Goal: Task Accomplishment & Management: Use online tool/utility

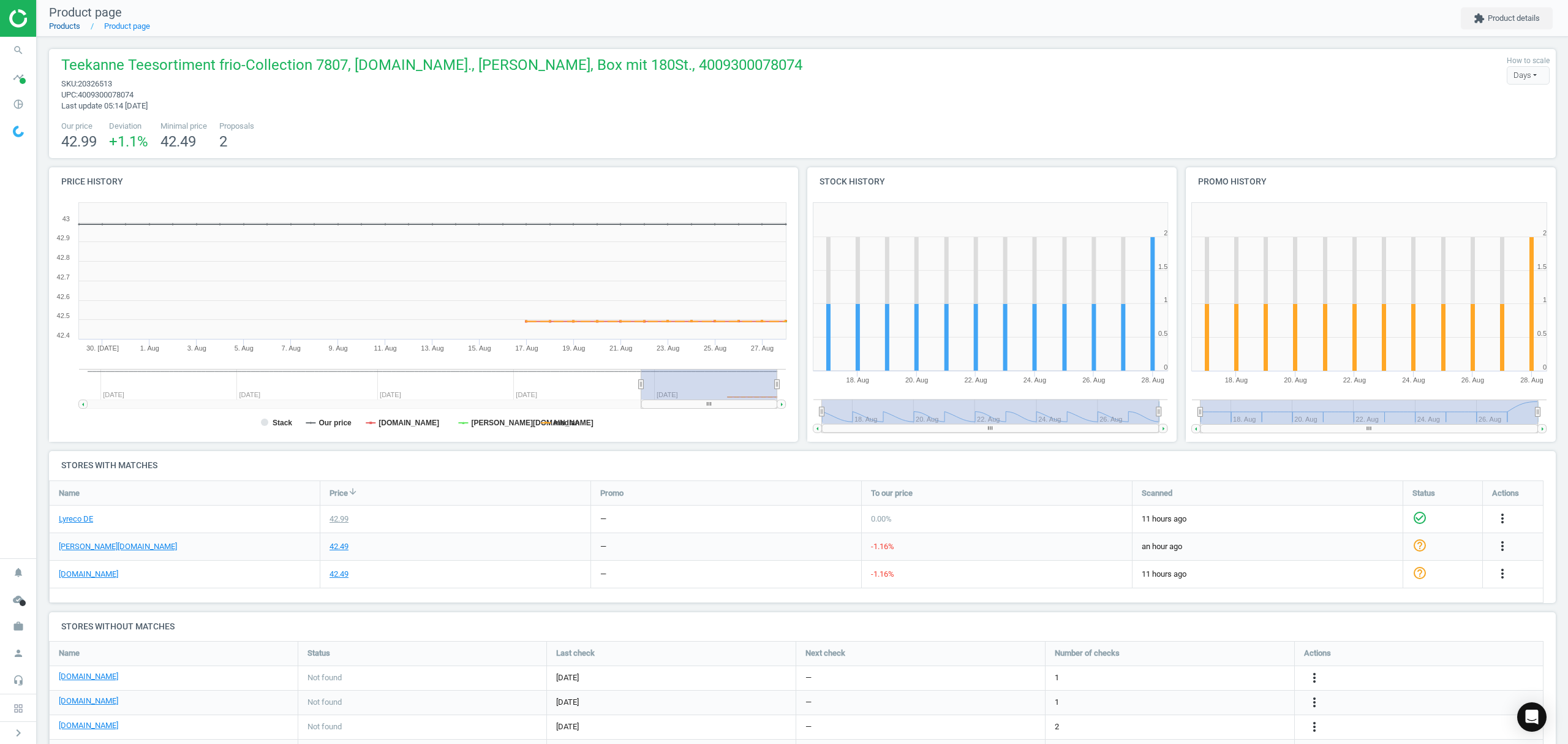
click at [69, 27] on link "Products" at bounding box center [64, 26] width 31 height 9
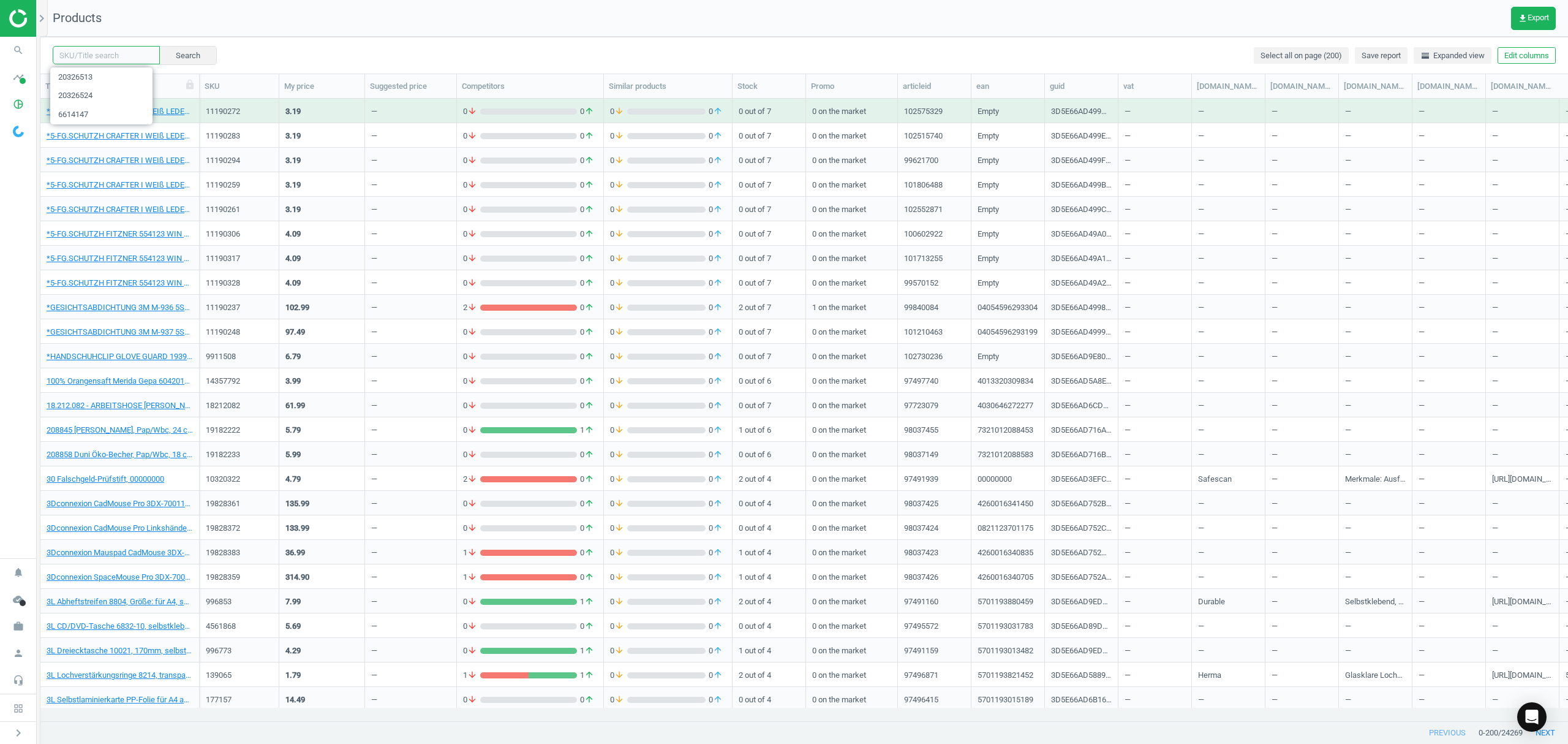
click at [108, 58] on input "text" at bounding box center [106, 55] width 107 height 18
paste input "17236349"
type input "17236349"
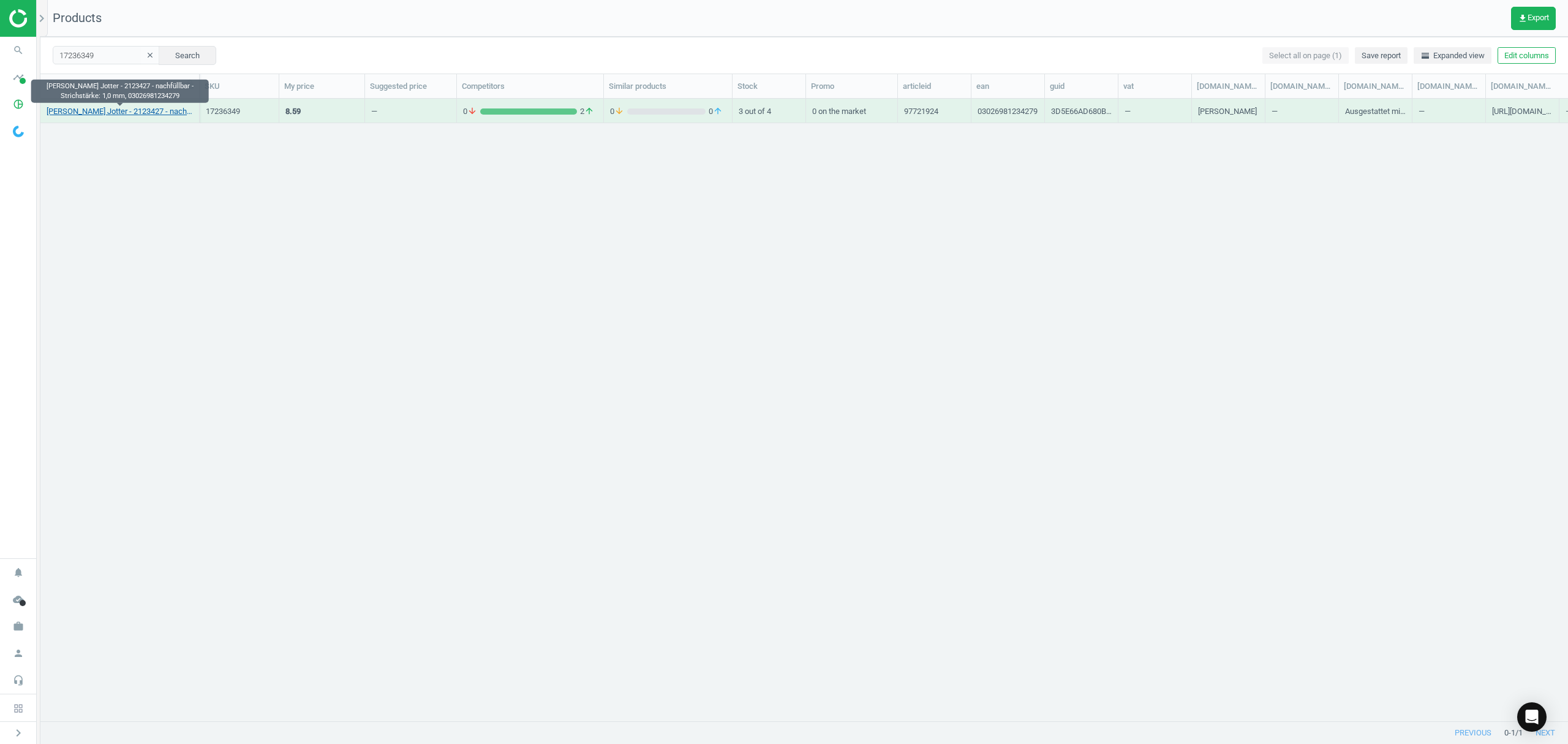
click at [135, 114] on link "Parker - Kugelschreiber Jotter - 2123427 - nachfüllbar - Strichstärke: 1,0 mm, …" at bounding box center [120, 111] width 147 height 11
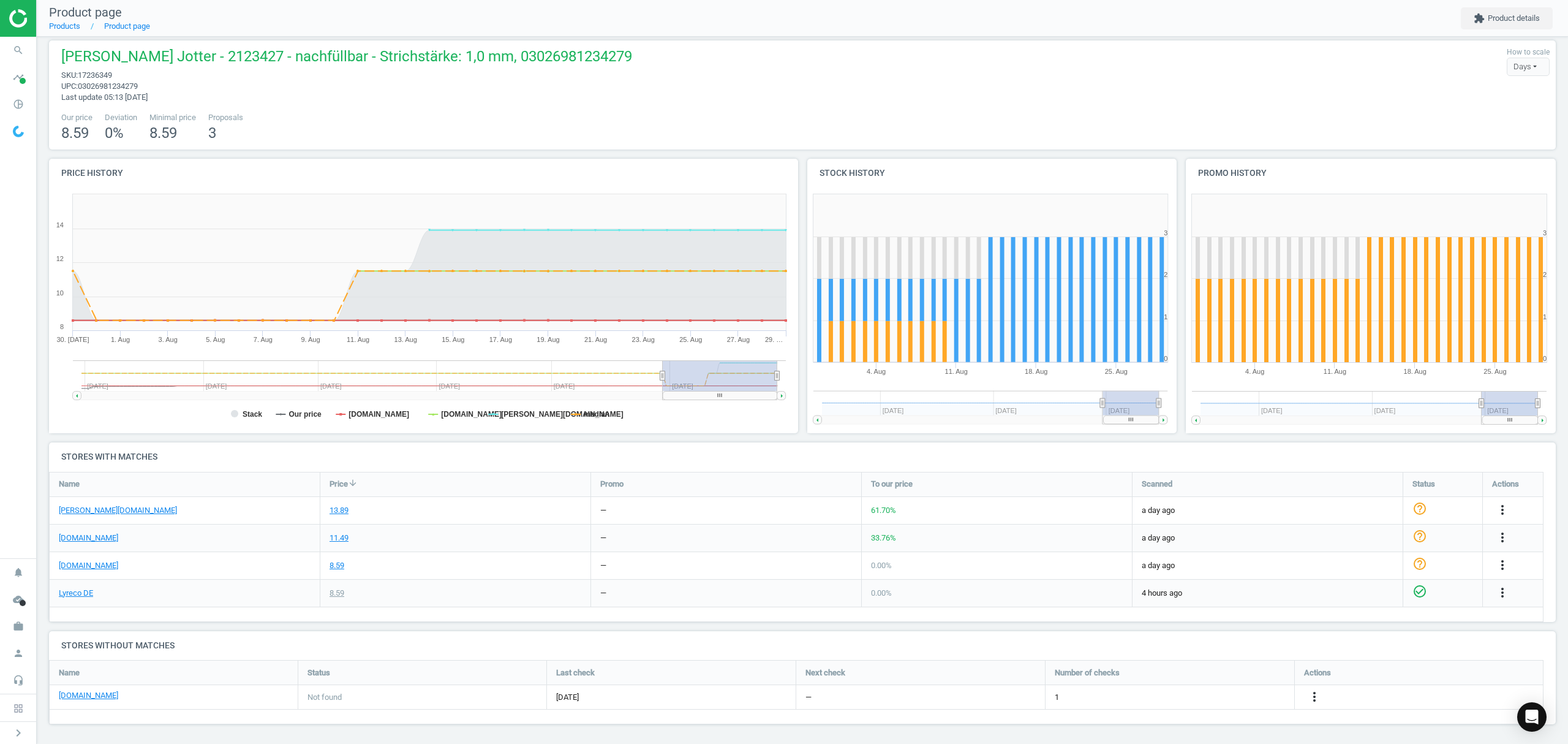
scroll to position [11, 0]
click at [1312, 692] on icon "more_vert" at bounding box center [1314, 695] width 15 height 15
click at [1188, 696] on link "Edit URL/product option" at bounding box center [1219, 695] width 168 height 19
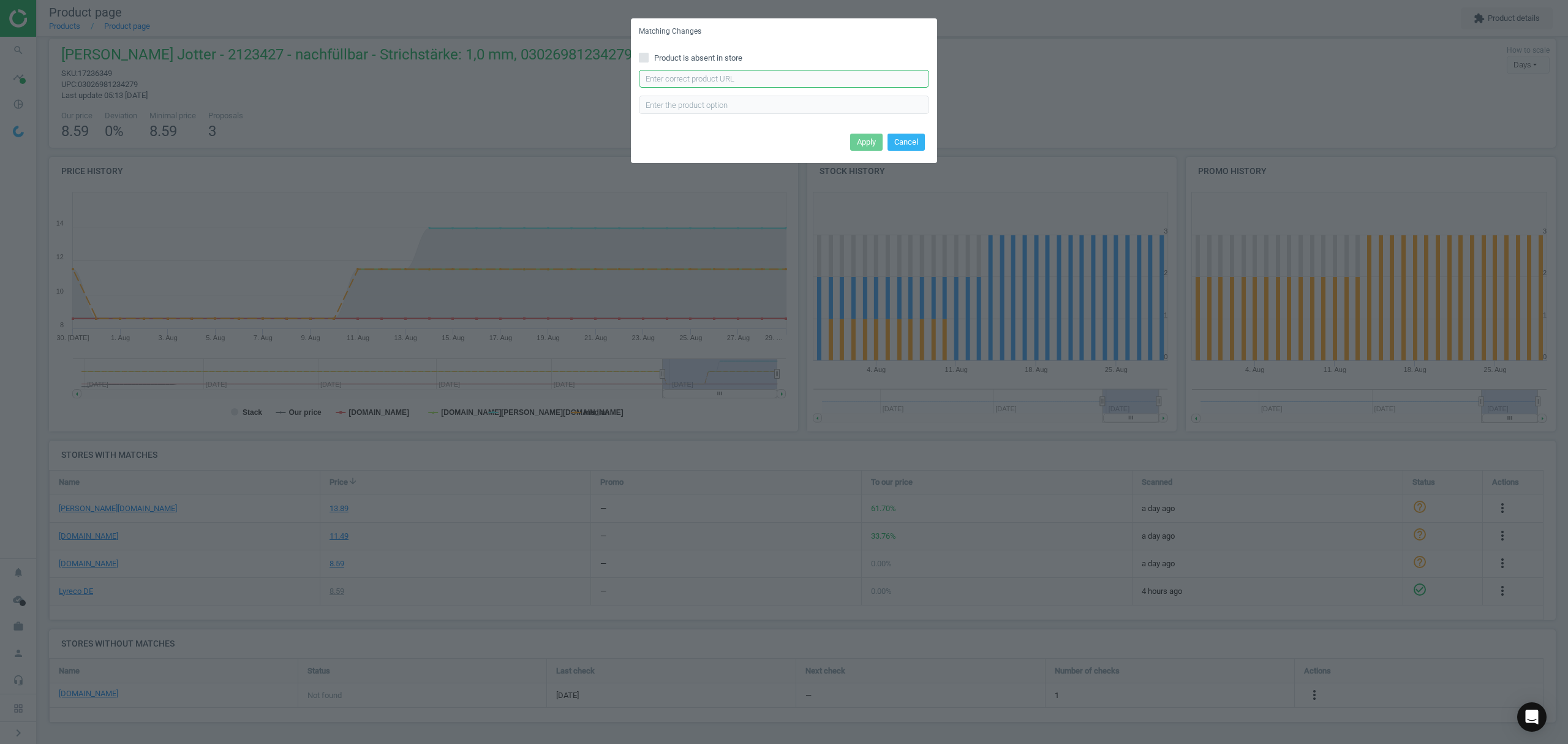
click at [708, 76] on input "text" at bounding box center [784, 79] width 290 height 18
paste input "https://www.office-discount.de/parker-originals-cc-kugelschreiber-275881"
type input "https://www.office-discount.de/parker-originals-cc-kugelschreiber-275881"
click at [862, 143] on button "Apply" at bounding box center [866, 142] width 32 height 17
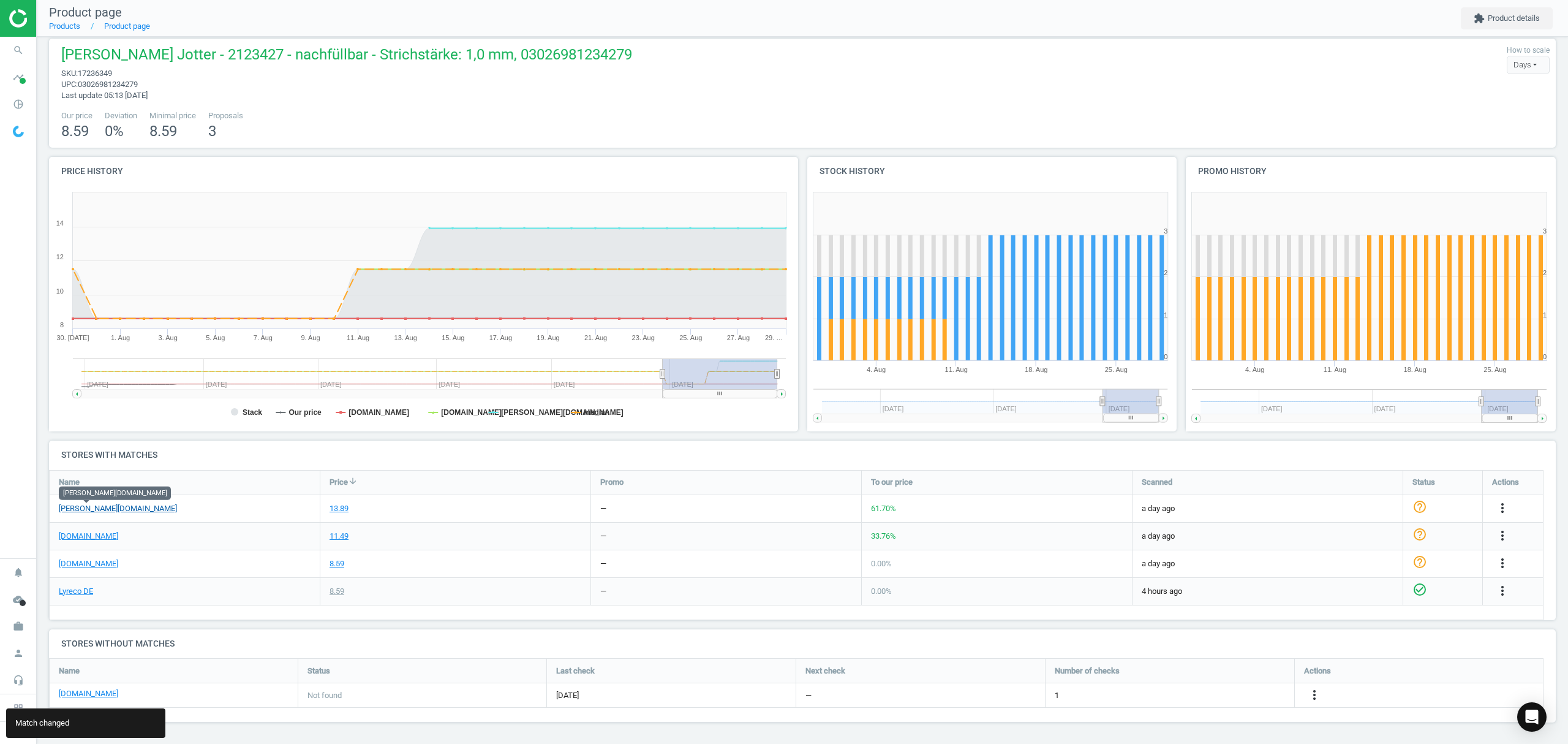
click at [95, 511] on link "[PERSON_NAME][DOMAIN_NAME]" at bounding box center [118, 508] width 119 height 11
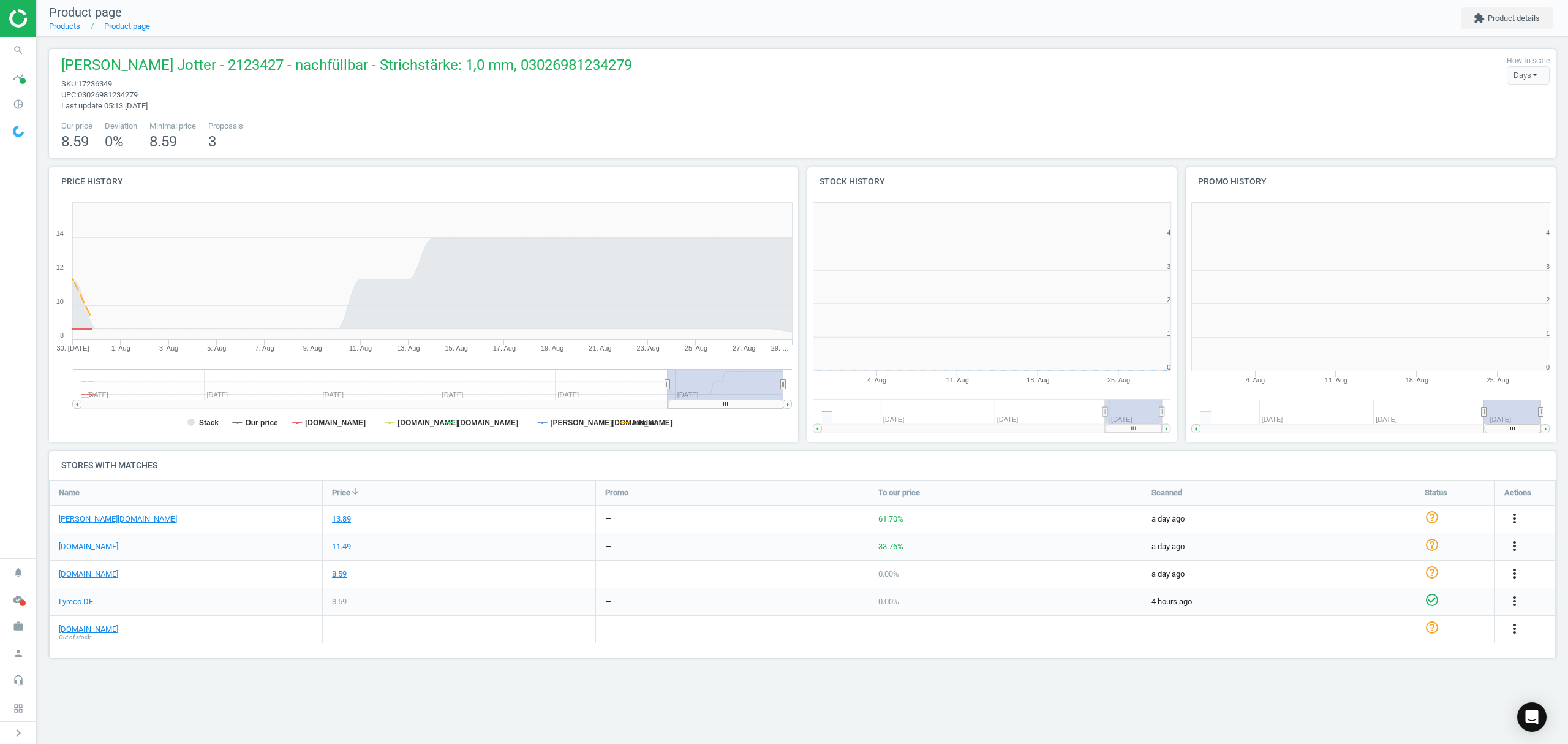
scroll to position [270, 394]
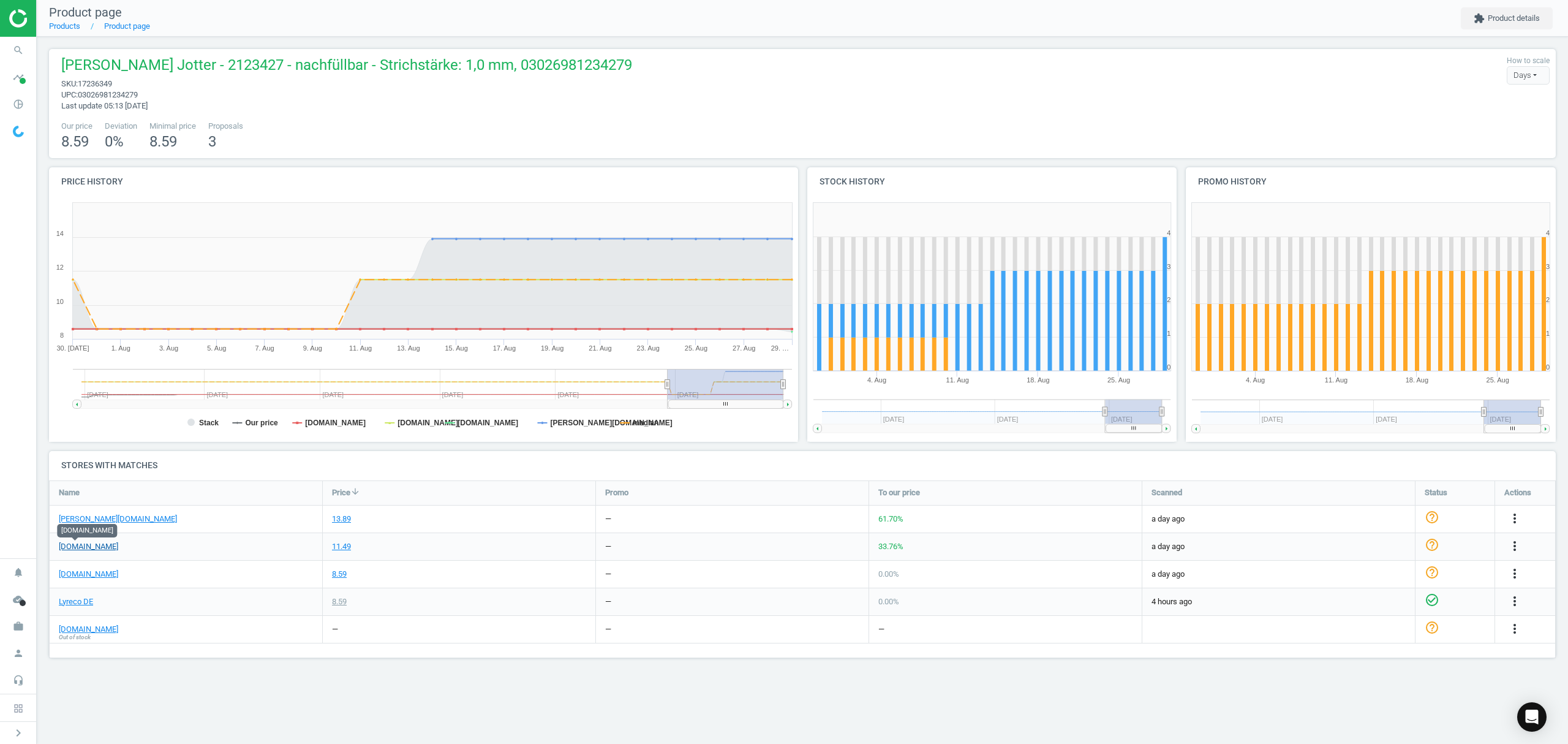
click at [80, 544] on link "[DOMAIN_NAME]" at bounding box center [88, 546] width 59 height 11
click at [80, 547] on link "[DOMAIN_NAME]" at bounding box center [88, 546] width 59 height 11
click at [88, 518] on link "[PERSON_NAME][DOMAIN_NAME]" at bounding box center [118, 518] width 119 height 11
drag, startPoint x: 319, startPoint y: 65, endPoint x: 268, endPoint y: 62, distance: 51.1
click at [268, 62] on span "Parker - Kugelschreiber Jotter - 2123427 - nachfüllbar - Strichstärke: 1,0 mm, …" at bounding box center [346, 67] width 571 height 23
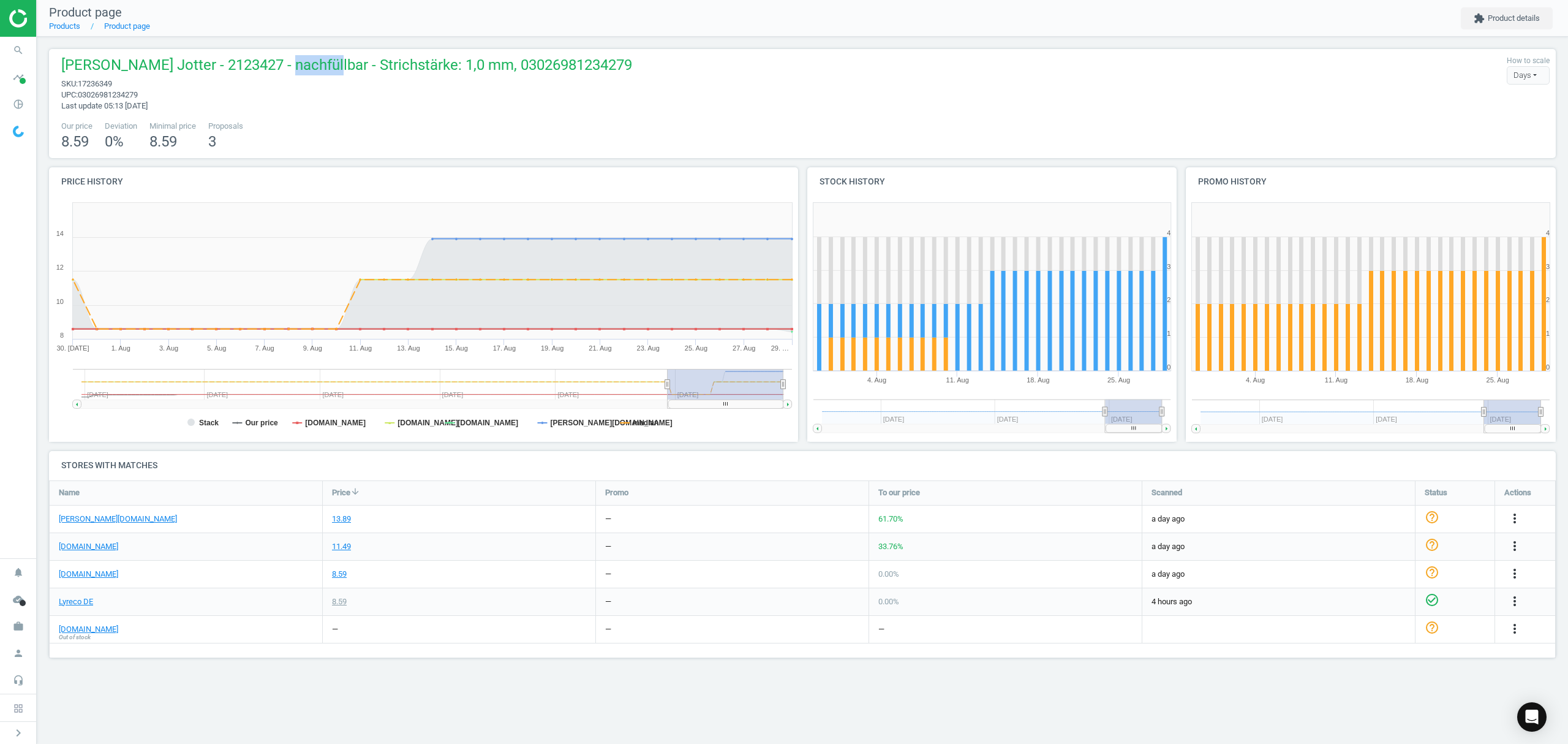
copy span "2123427"
click at [1512, 517] on icon "more_vert" at bounding box center [1514, 518] width 15 height 15
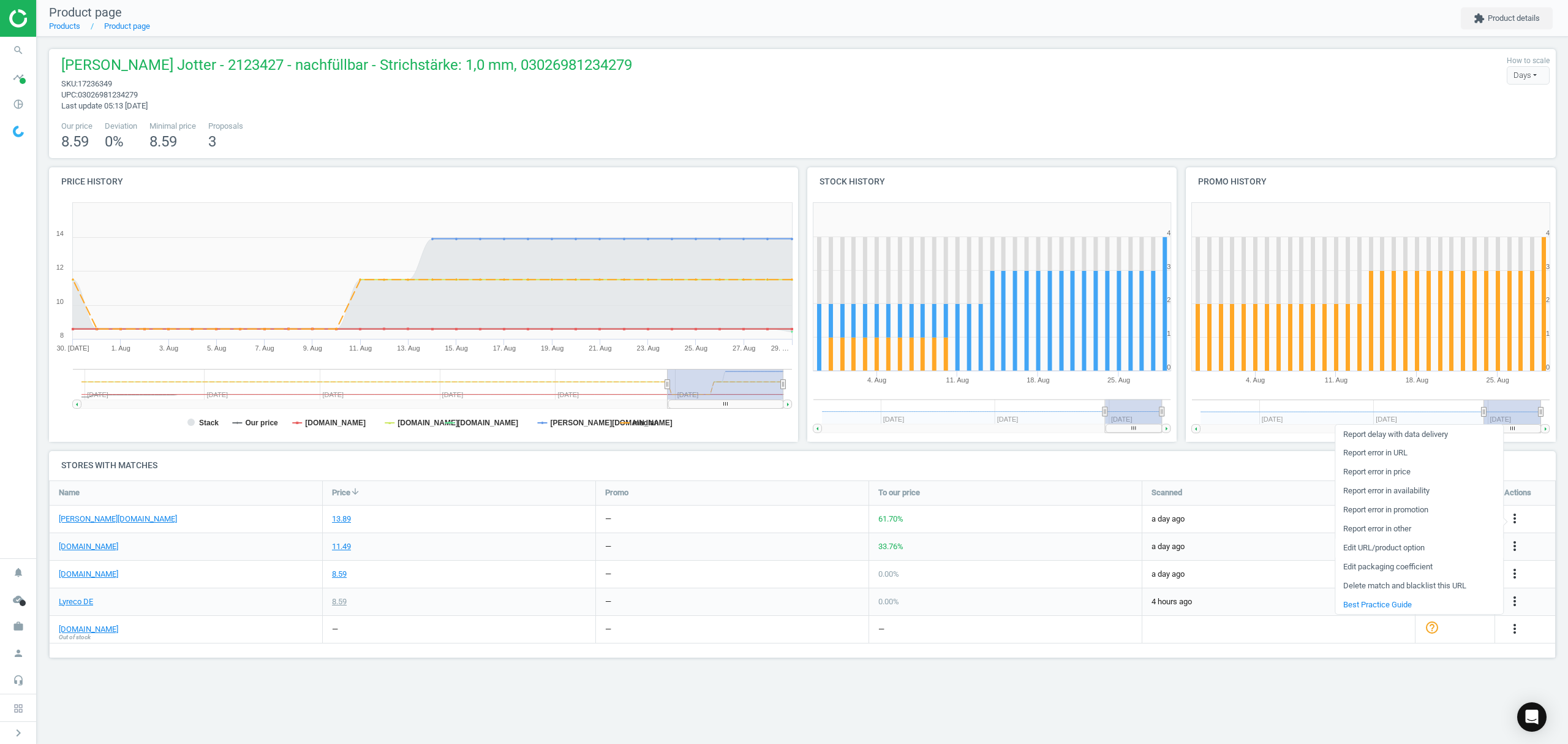
click at [1365, 543] on link "Edit URL/product option" at bounding box center [1419, 548] width 168 height 19
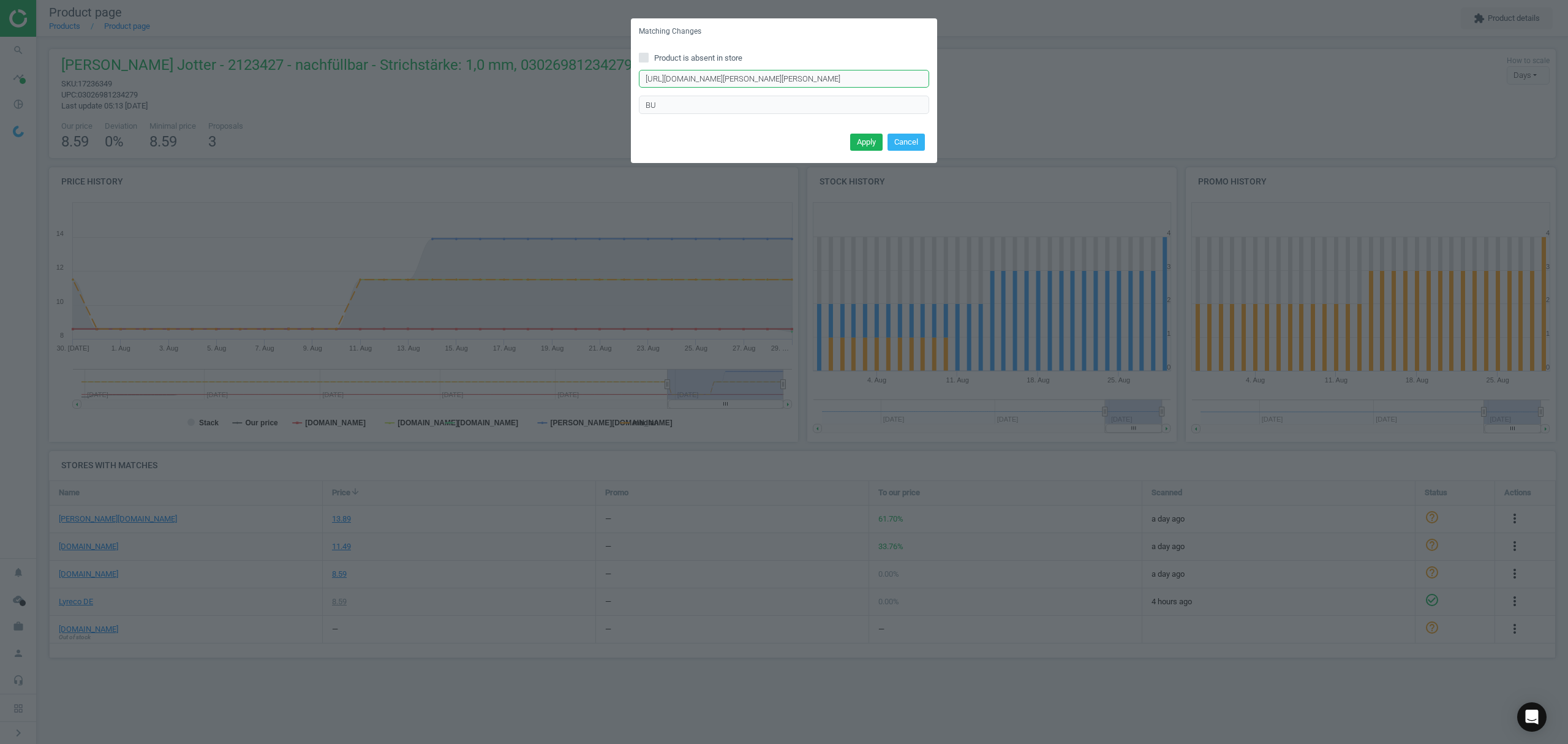
click at [713, 74] on input "https://www.otto-office.com/de/PARKER-Jotter-Kugelschreiber-dokumentenecht/2873…" at bounding box center [784, 79] width 290 height 18
click at [643, 54] on input "Product is absent in store" at bounding box center [644, 58] width 8 height 8
checkbox input "true"
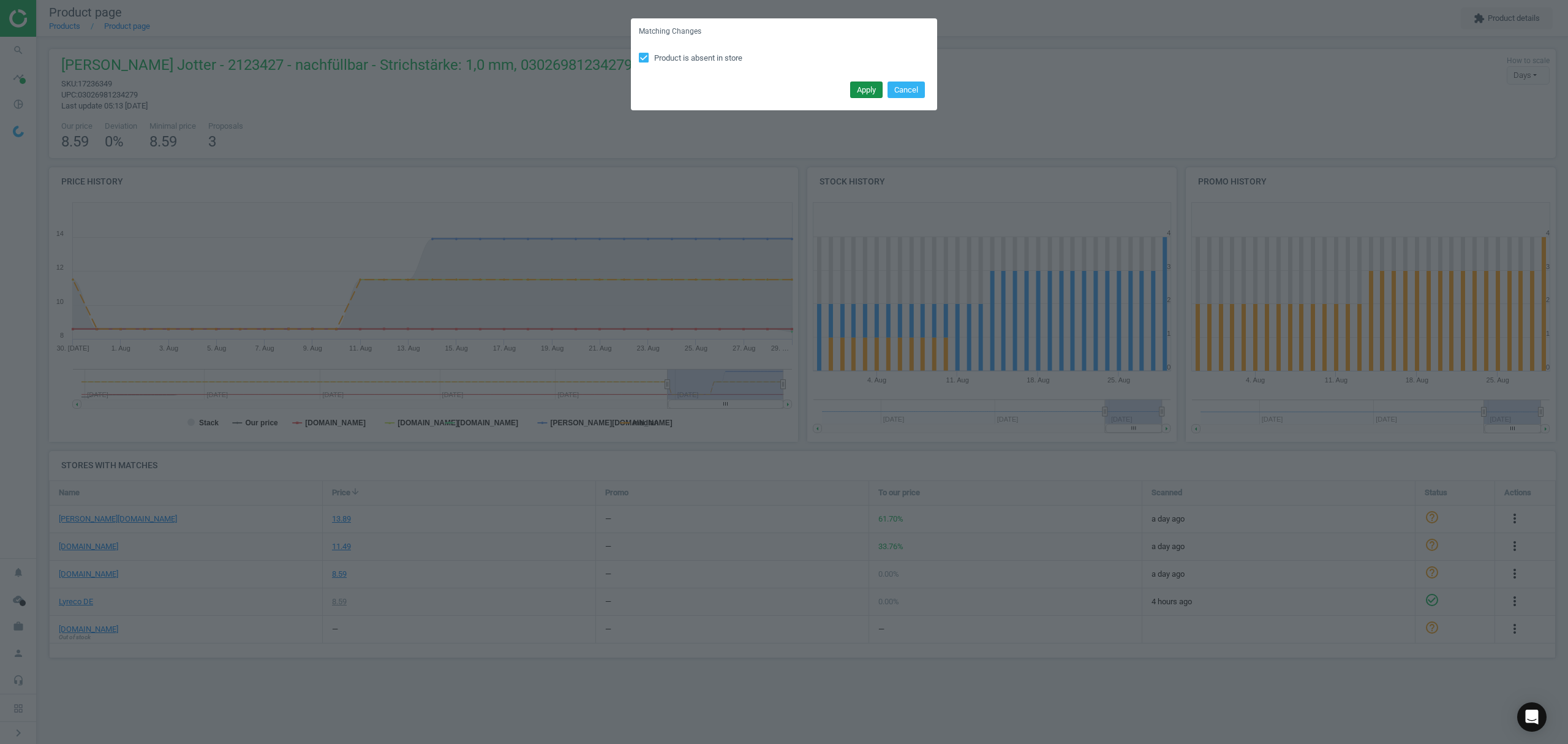
click at [863, 88] on button "Apply" at bounding box center [866, 90] width 32 height 17
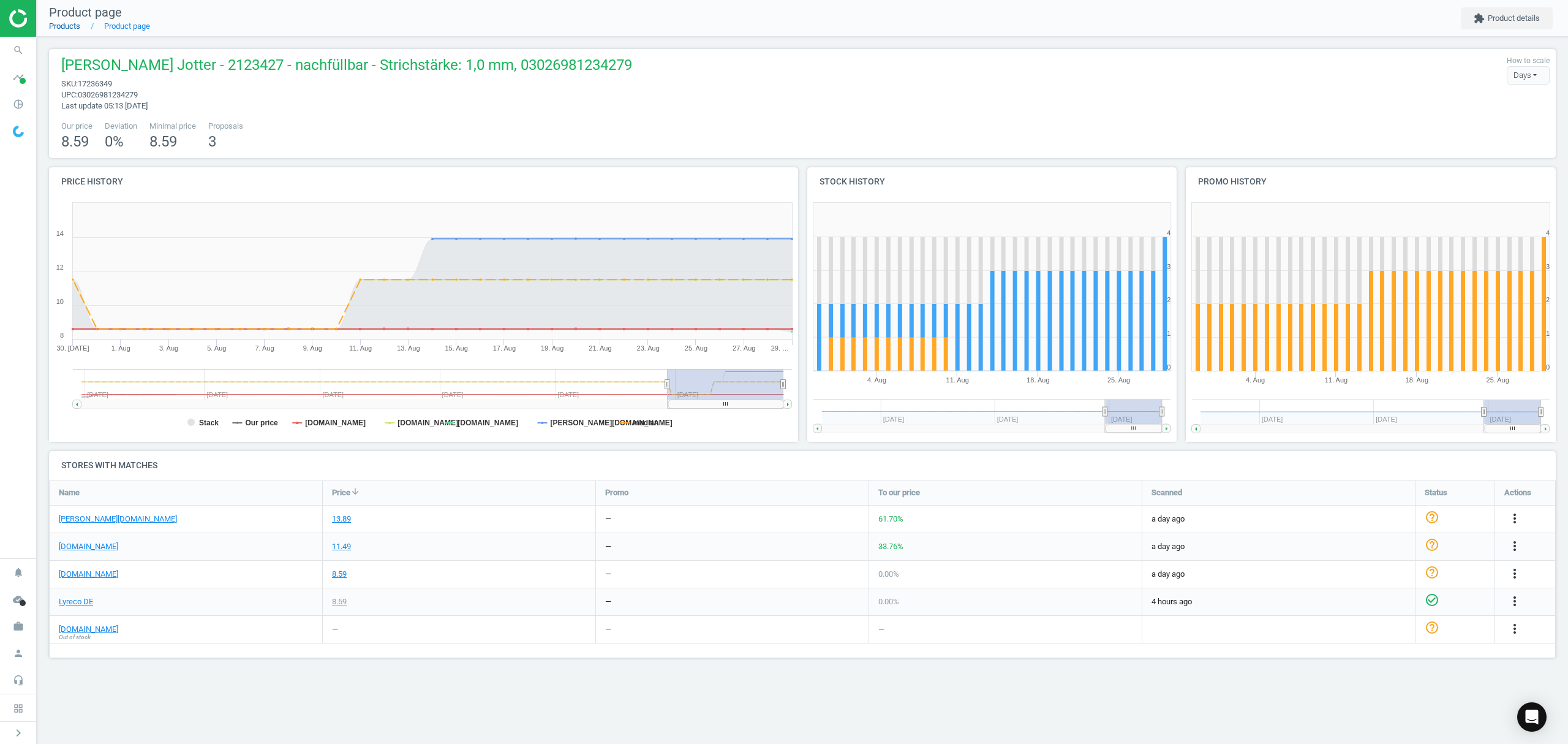
click at [69, 27] on link "Products" at bounding box center [64, 26] width 31 height 9
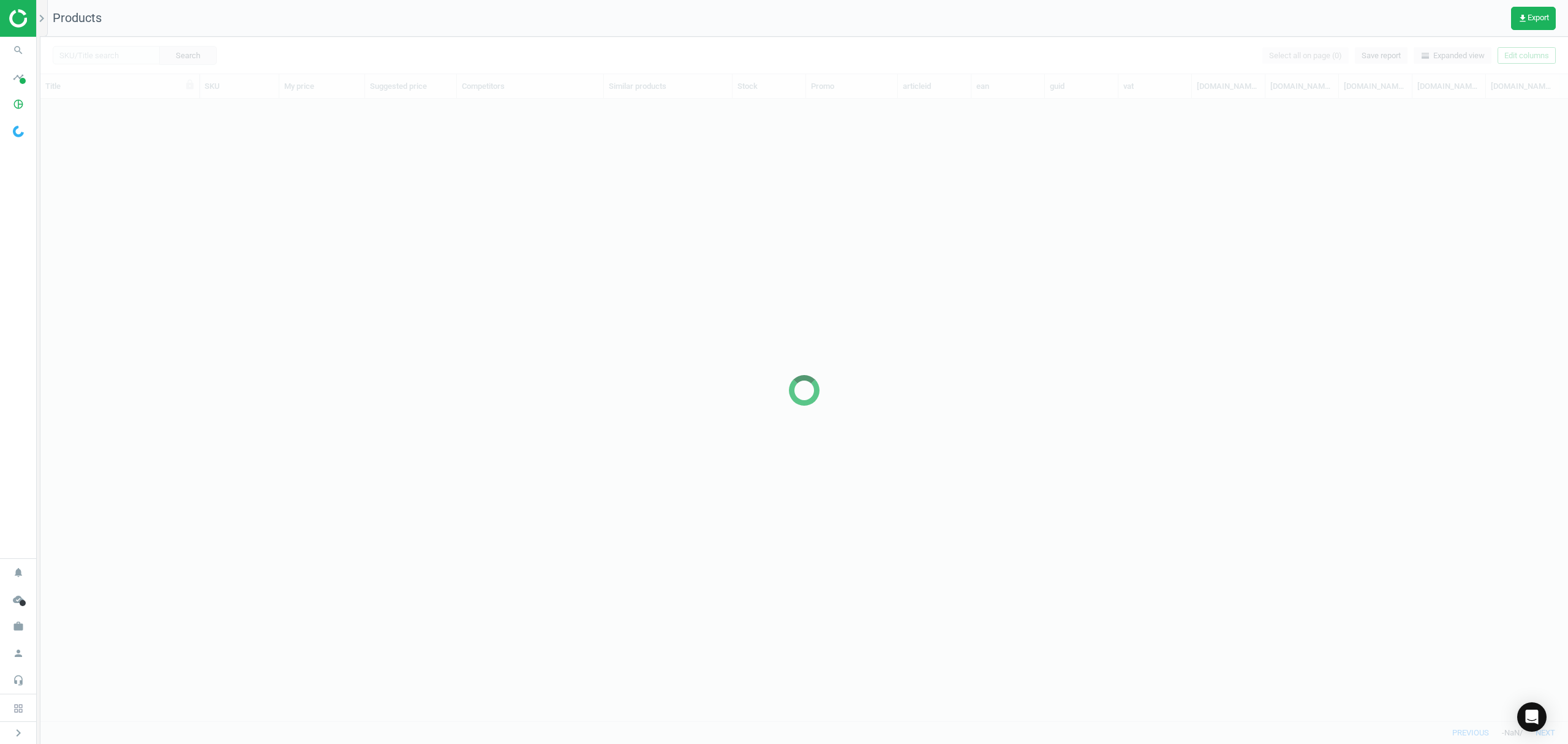
scroll to position [597, 1514]
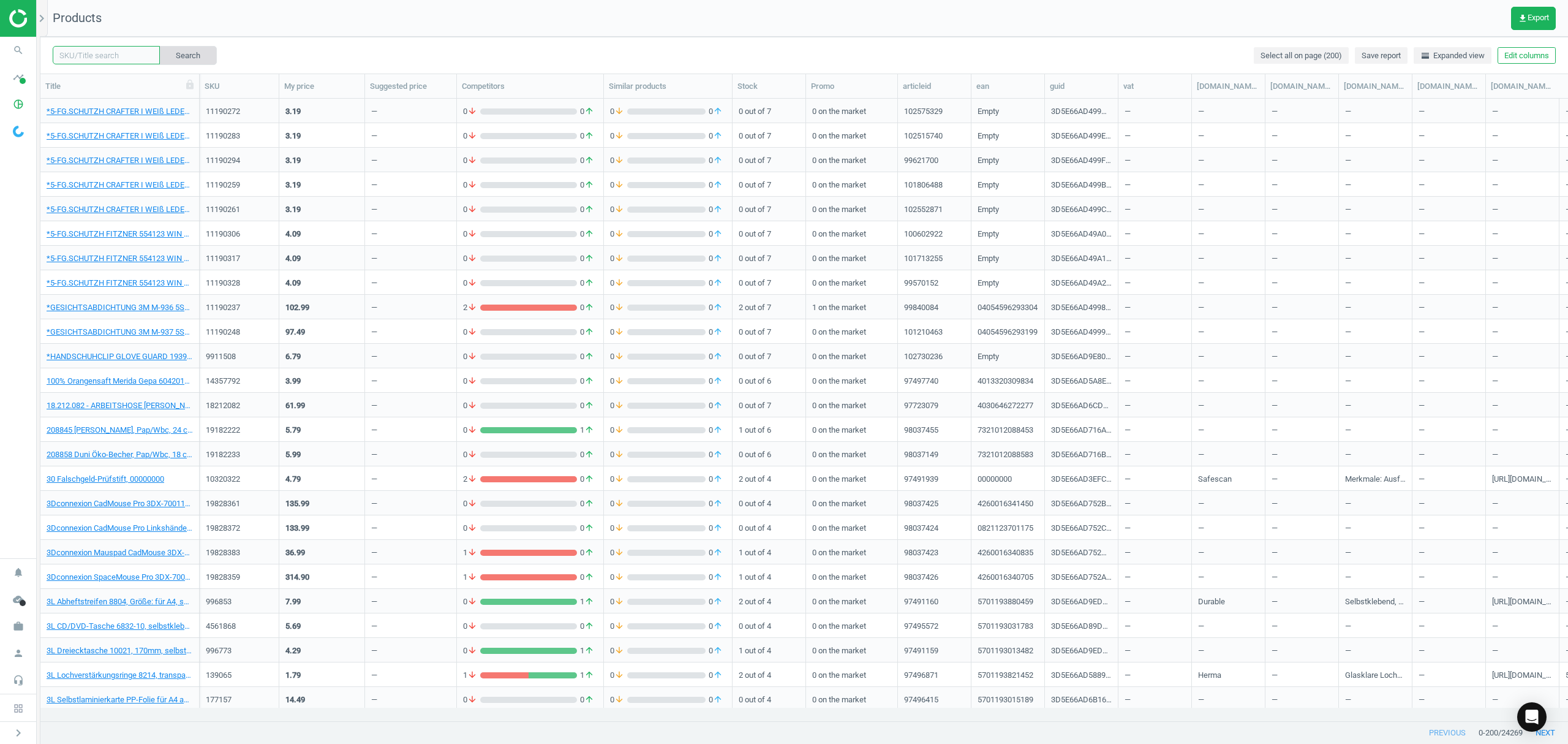
drag, startPoint x: 99, startPoint y: 58, endPoint x: 156, endPoint y: 52, distance: 57.3
click at [99, 58] on input "text" at bounding box center [106, 55] width 107 height 18
paste input "9511596"
type input "9511596"
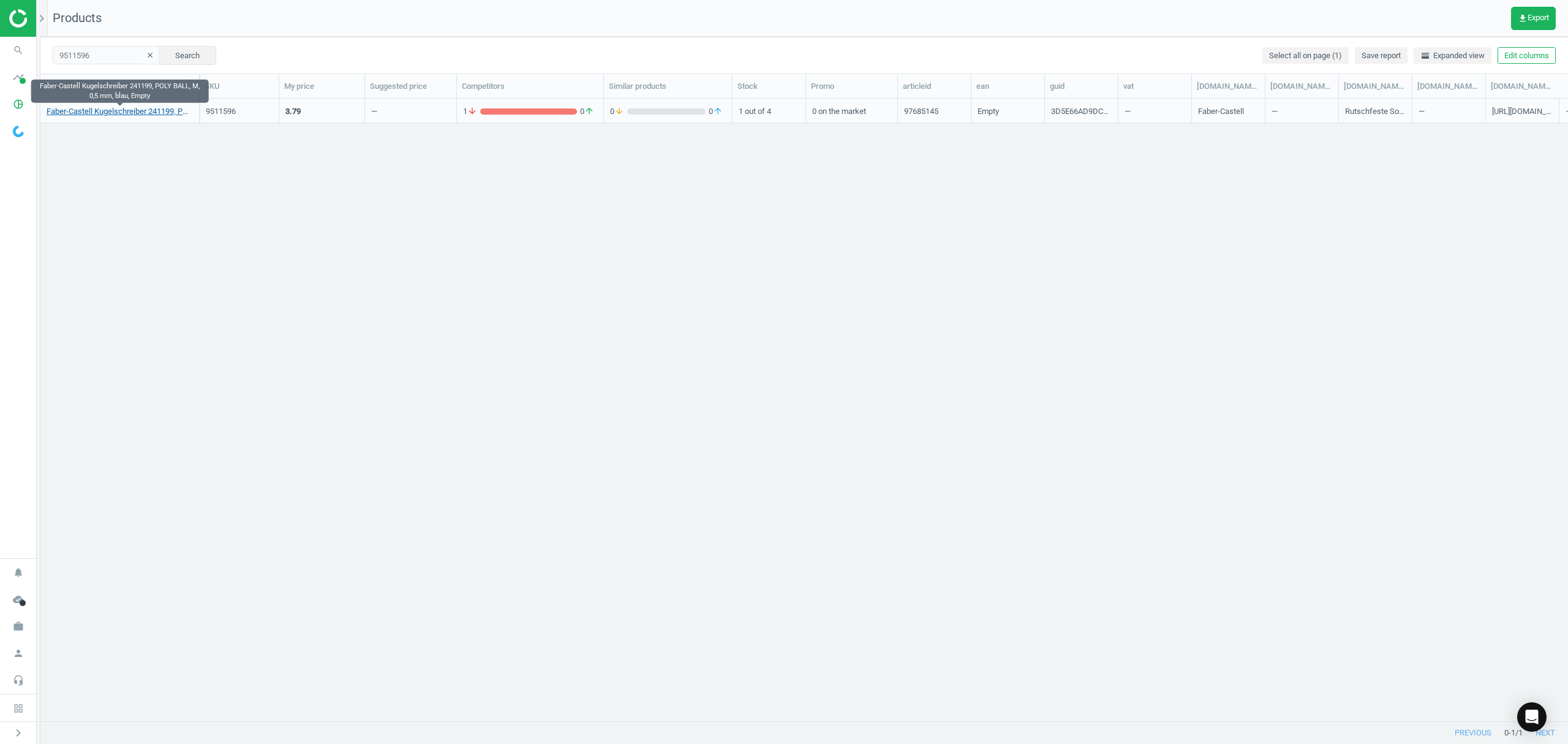
click at [138, 109] on link "Faber-Castell Kugelschreiber 241199, POLY BALL, M, 0,5 mm, blau, Empty" at bounding box center [120, 111] width 147 height 11
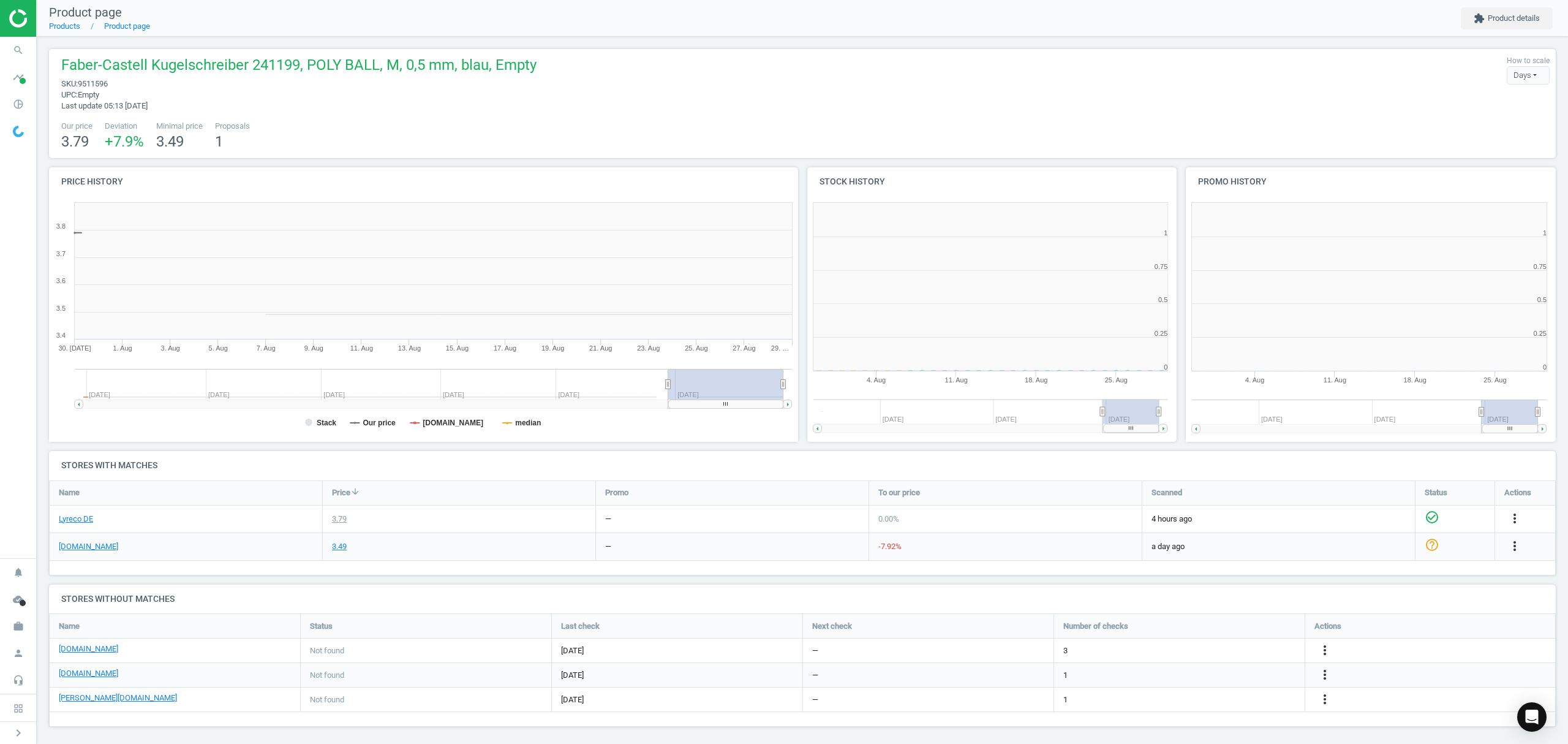
scroll to position [270, 392]
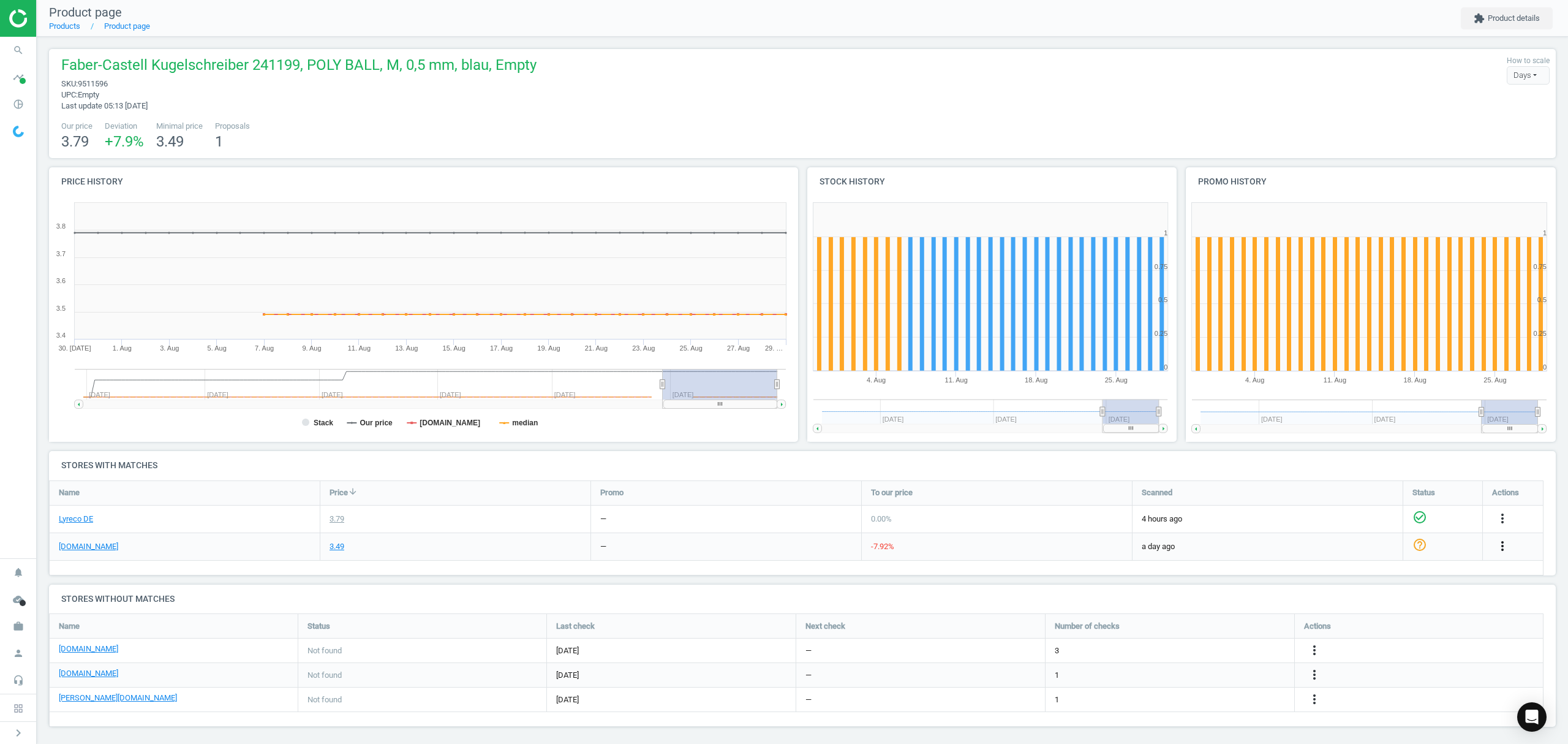
click at [1500, 548] on icon "more_vert" at bounding box center [1502, 546] width 15 height 15
click at [1375, 573] on link "Edit URL/product option" at bounding box center [1407, 574] width 168 height 19
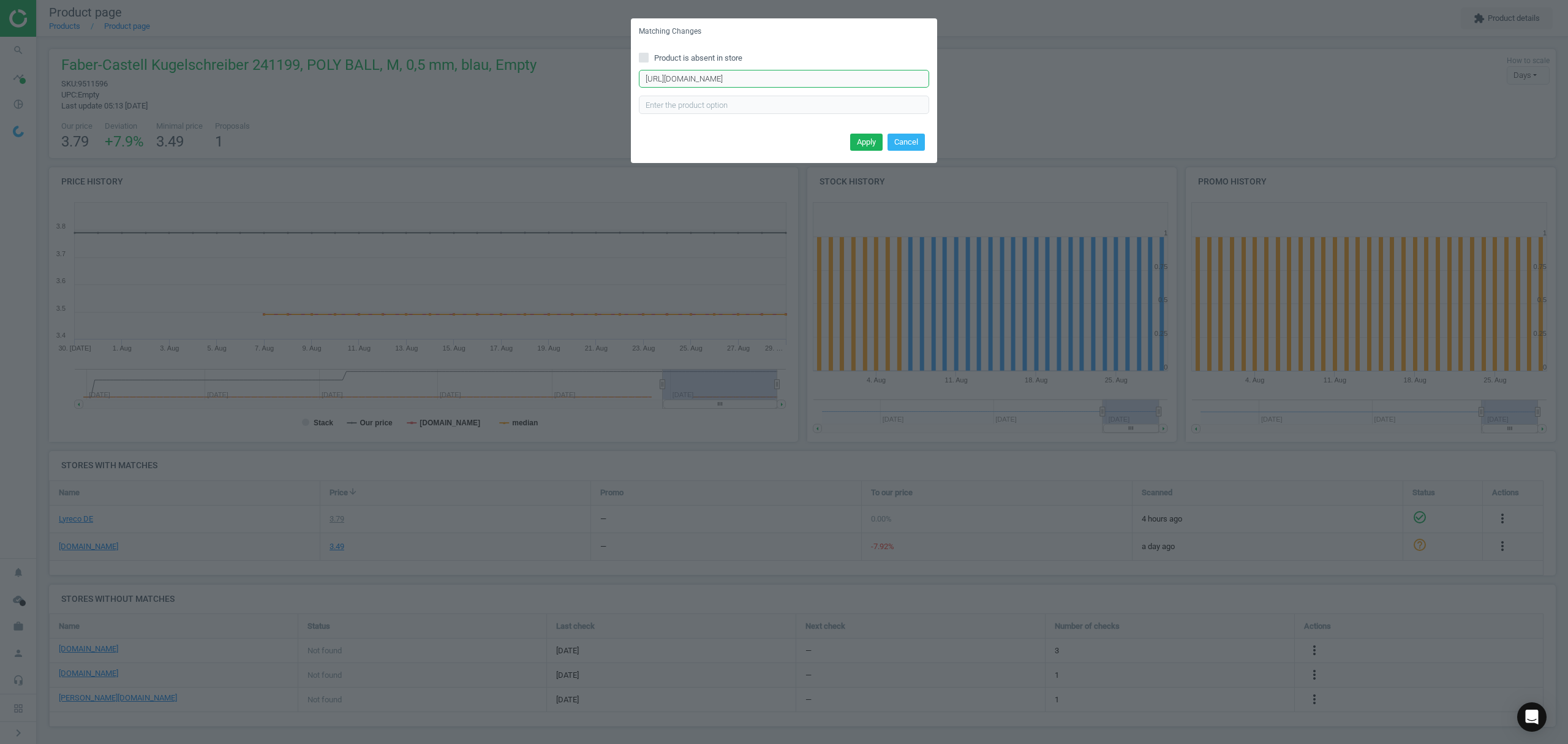
click at [750, 77] on input "https://www.bueromarkt-ag.de/kugelschreiber_faber-castell_poly_ball_m%2Cp-24115…" at bounding box center [784, 79] width 290 height 18
paste input ",p-241199"
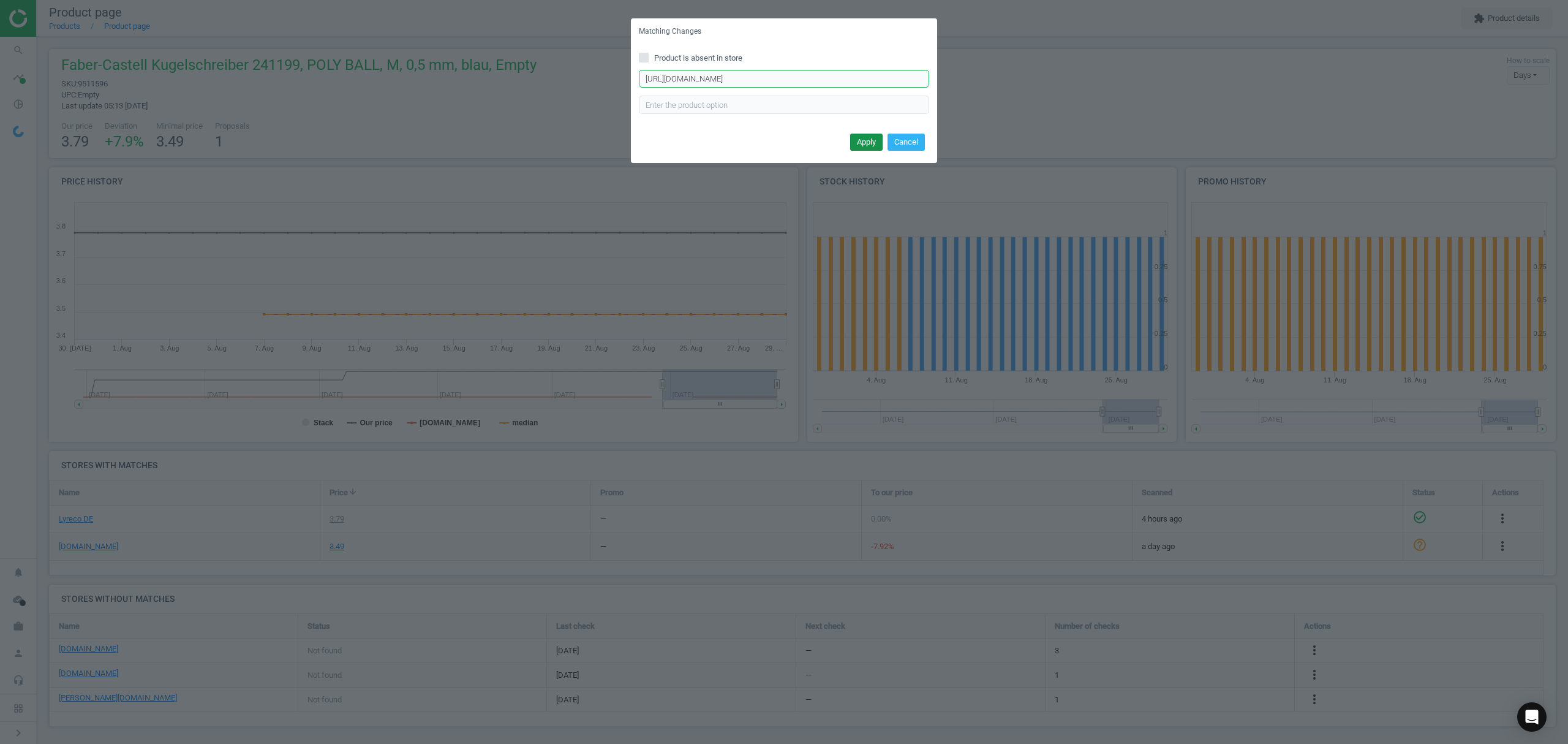
type input "https://www.bueromarkt-ag.de/kugelschreiber_faber-castell_poly_ball_m,p-241199.…"
click at [868, 141] on button "Apply" at bounding box center [866, 142] width 32 height 17
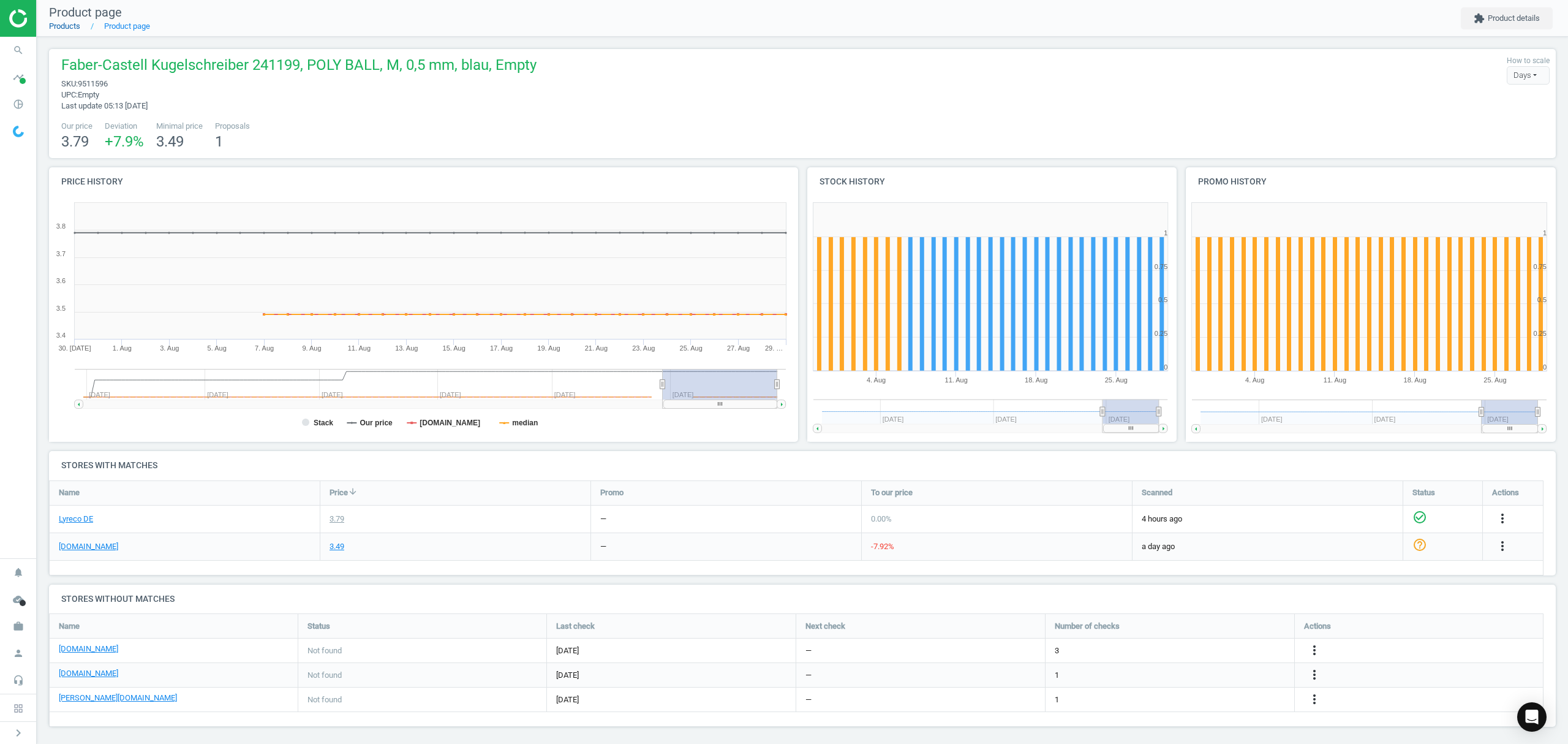
click at [69, 25] on link "Products" at bounding box center [64, 26] width 31 height 9
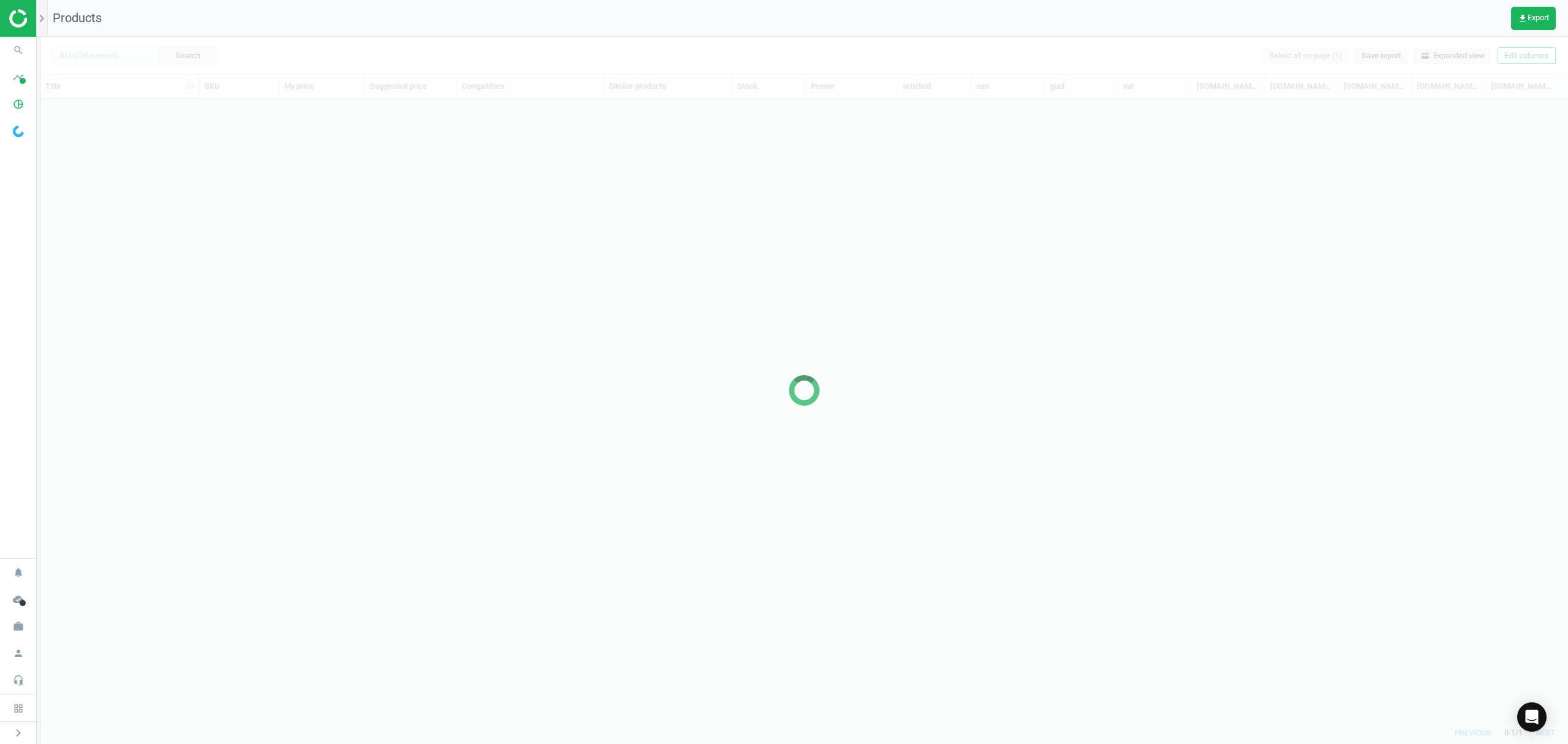
scroll to position [597, 1514]
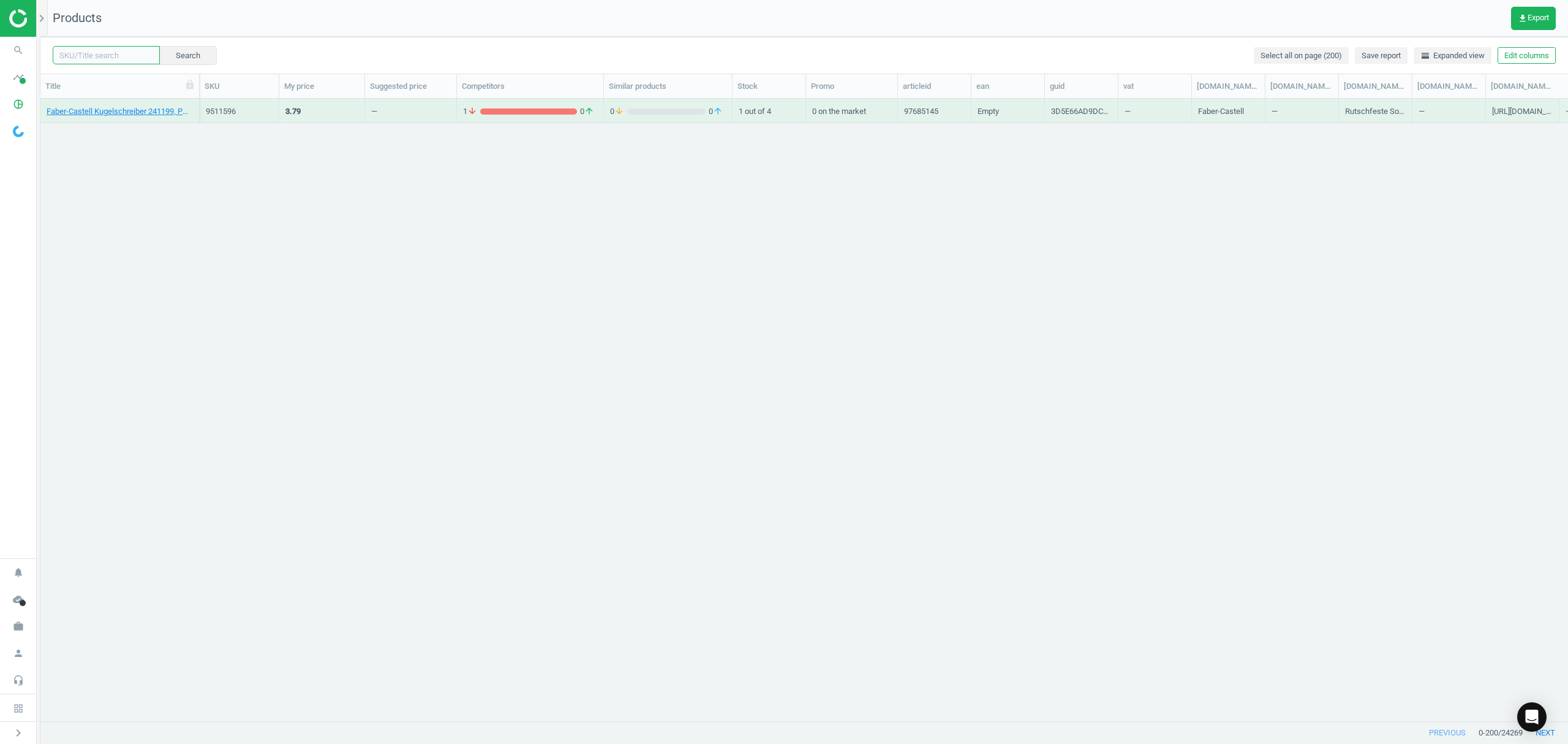
click at [120, 55] on input "text" at bounding box center [106, 55] width 107 height 18
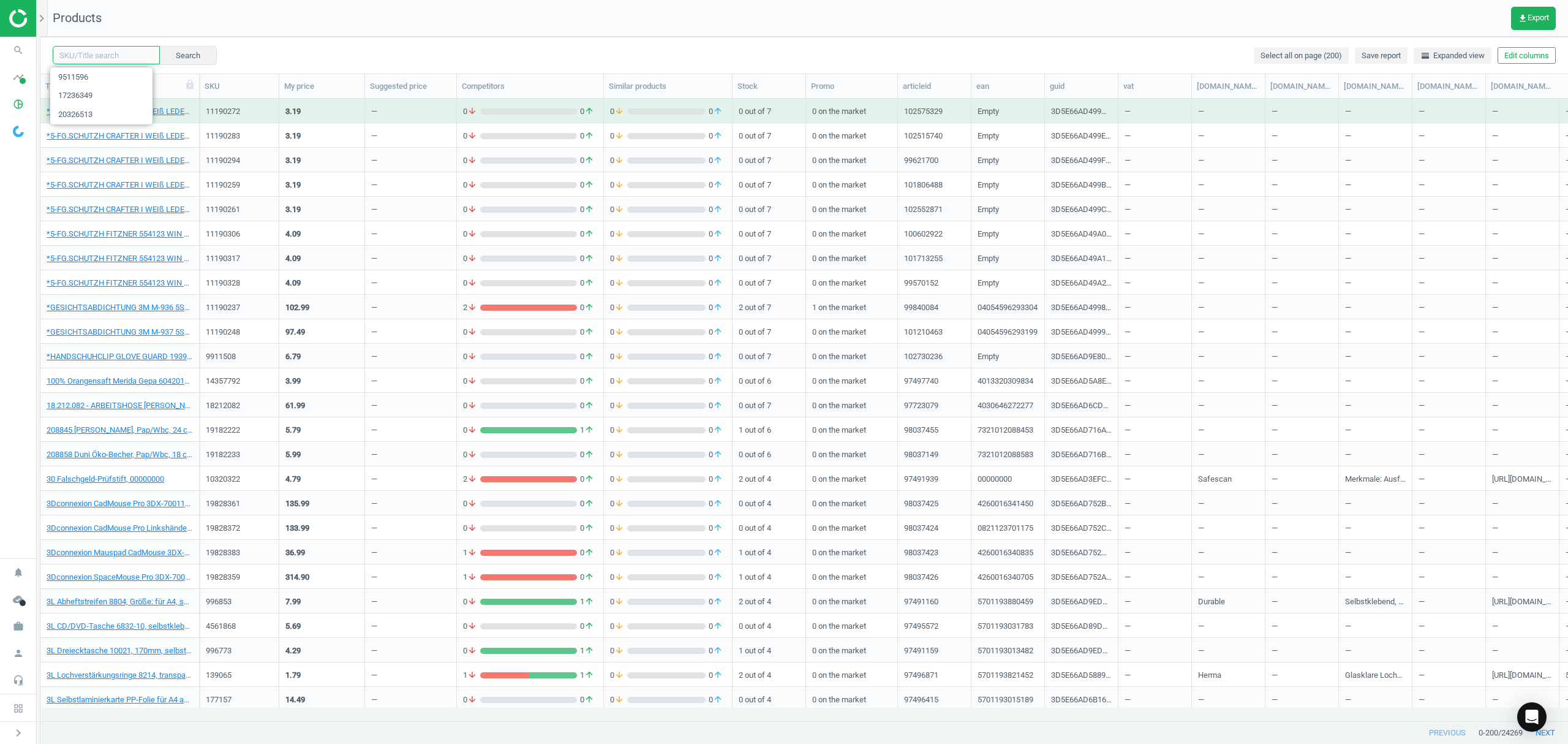
paste input "12220251"
type input "12220251"
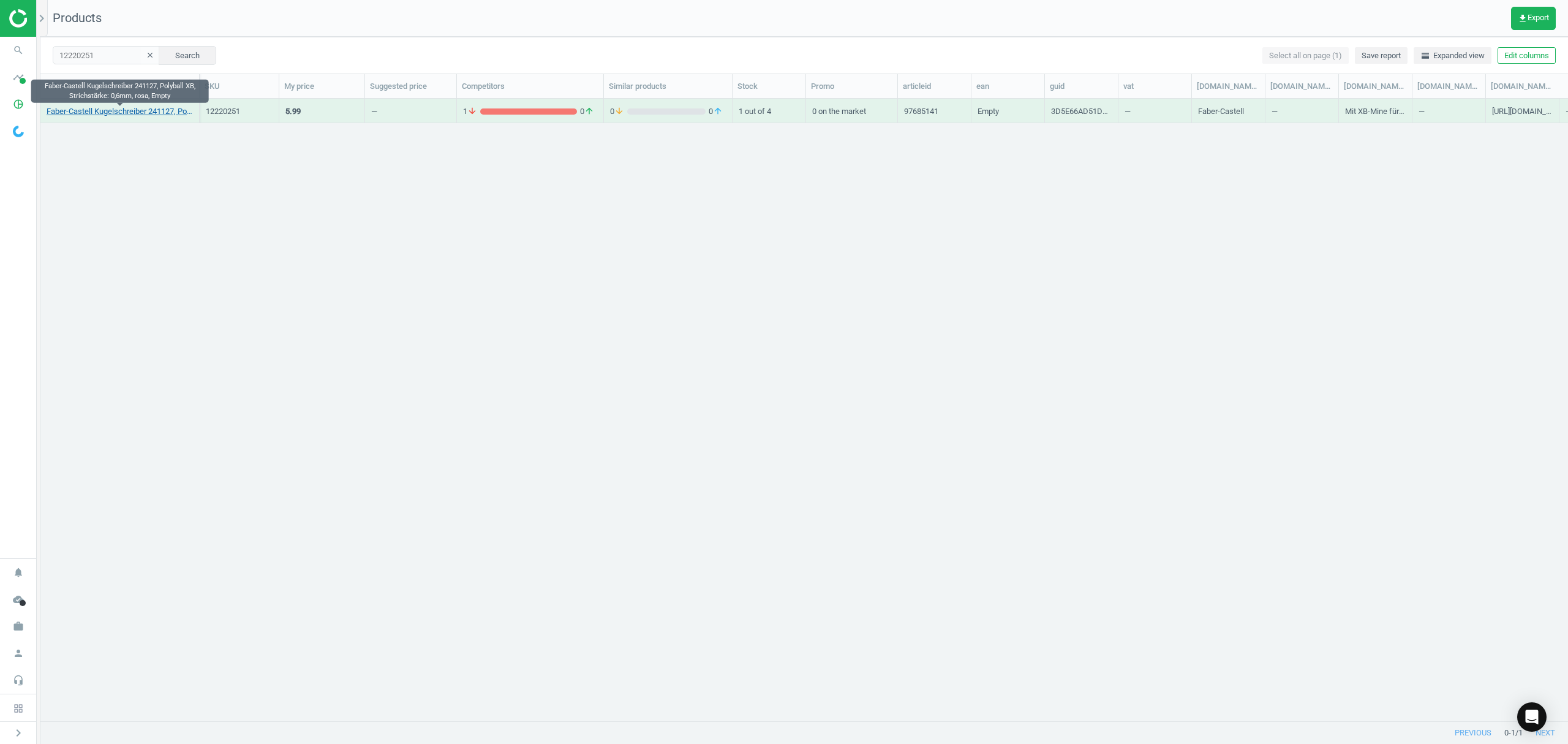
click at [109, 113] on link "Faber-Castell Kugelschreiber 241127, Polyball XB, Strichstärke: 0,6mm, rosa, Em…" at bounding box center [120, 111] width 147 height 11
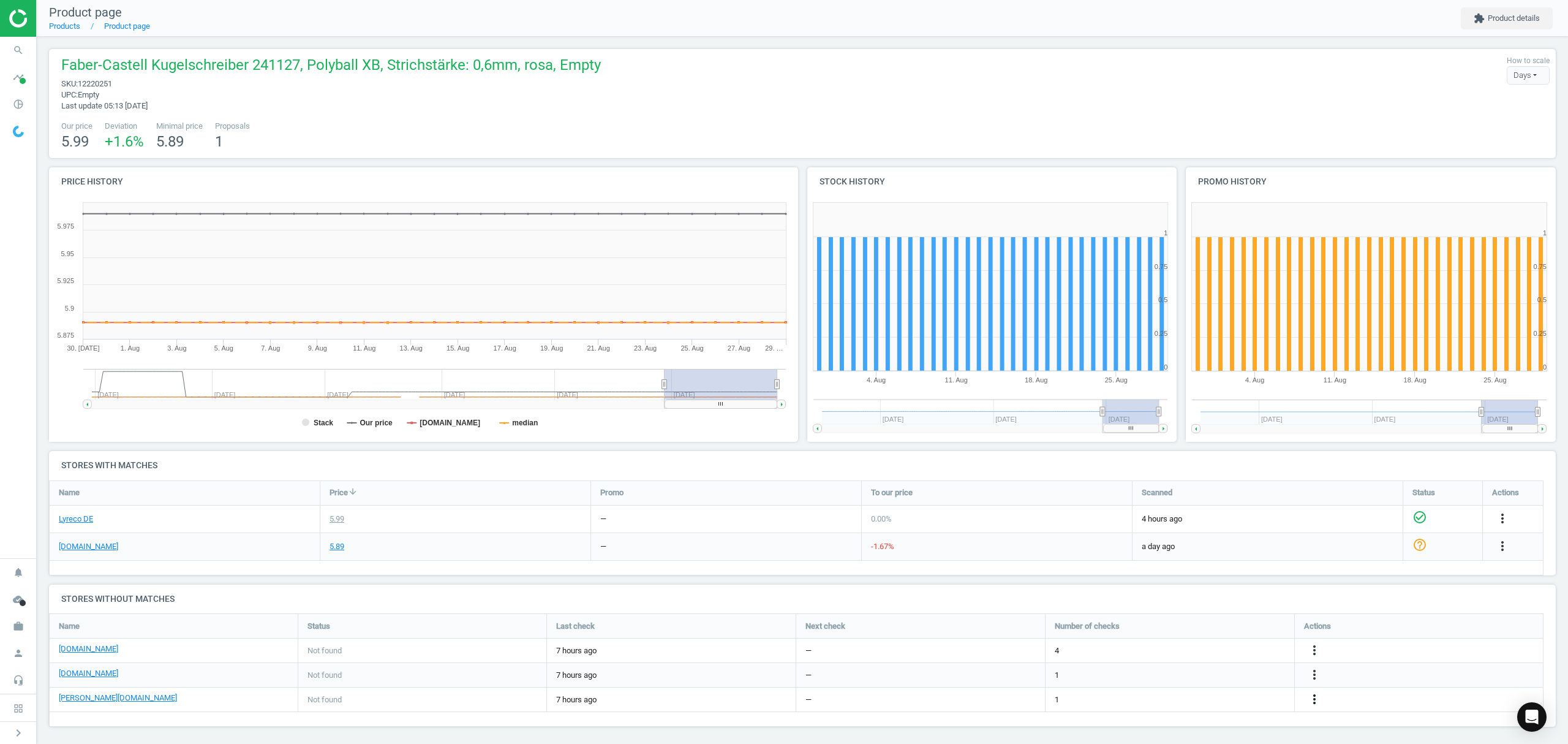
click at [1314, 700] on icon "more_vert" at bounding box center [1314, 700] width 15 height 15
click at [1184, 700] on link "Edit URL/product option" at bounding box center [1219, 700] width 168 height 19
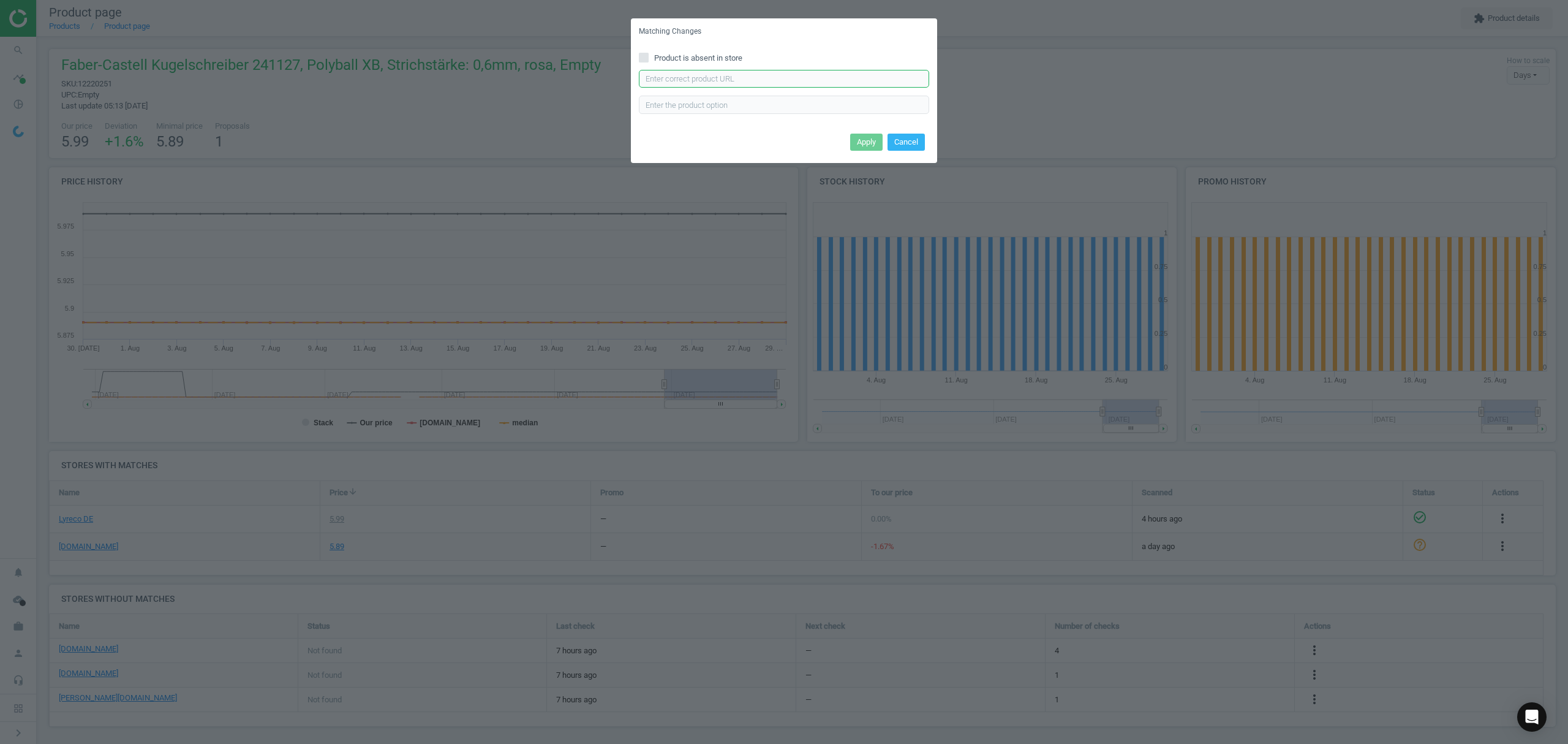
click at [789, 83] on input "text" at bounding box center [784, 79] width 290 height 18
paste input "https://www.otto-office.com/de/Faber-Castell-Poly-Ball-Colours-XB-Kugelschreibe…"
type input "https://www.otto-office.com/de/Faber-Castell-Poly-Ball-Colours-XB-Kugelschreibe…"
click at [856, 135] on button "Apply" at bounding box center [866, 142] width 32 height 17
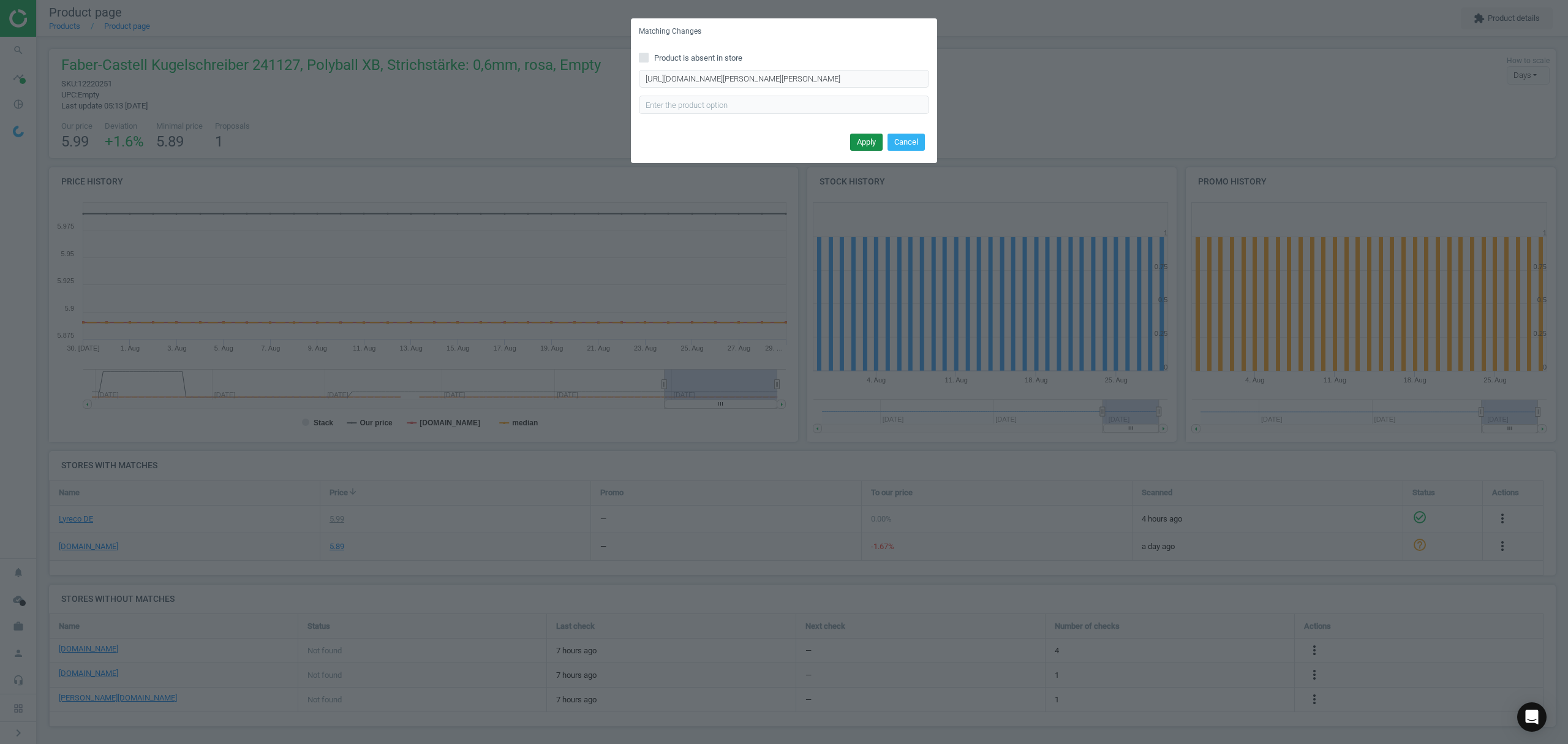
scroll to position [0, 0]
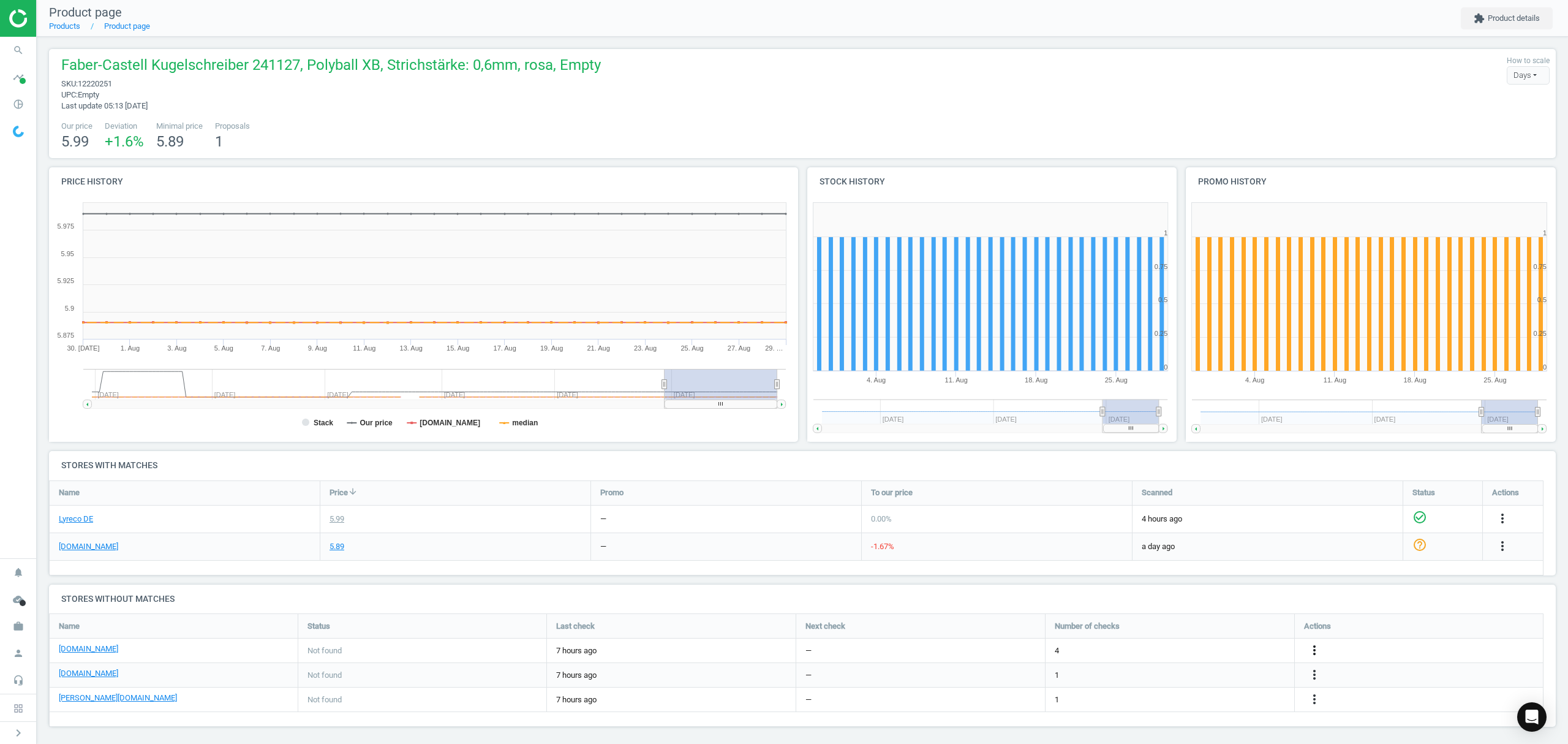
click at [1310, 648] on icon "more_vert" at bounding box center [1314, 650] width 15 height 15
click at [1197, 648] on link "Edit URL/product option" at bounding box center [1219, 651] width 168 height 19
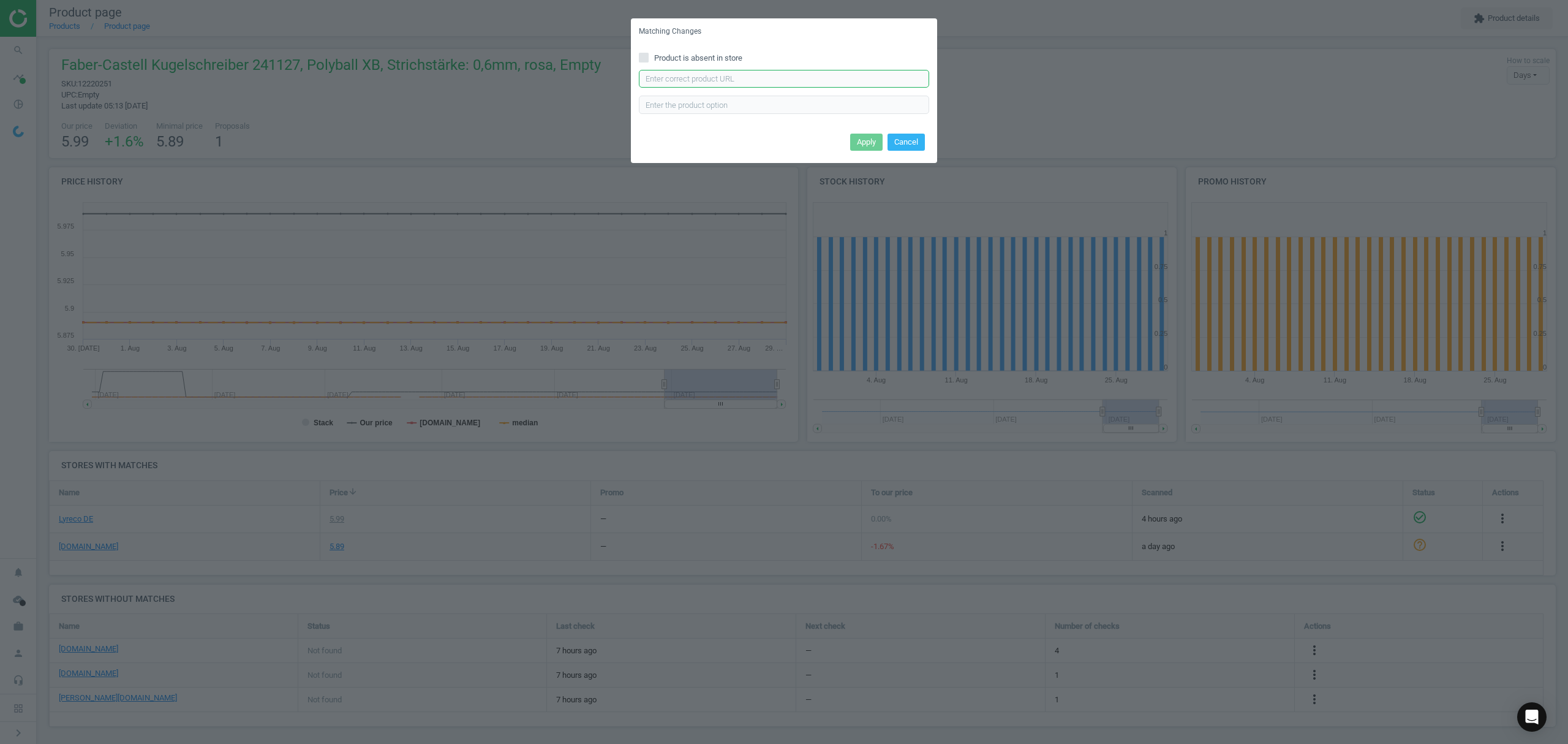
click at [754, 73] on input "text" at bounding box center [784, 79] width 290 height 18
paste input "https://www.viking.de/de/faber-castell-poly-ball-xb-urban-kugelschreiber-blau-0…"
type input "https://www.viking.de/de/faber-castell-poly-ball-xb-urban-kugelschreiber-blau-0…"
click at [867, 138] on button "Apply" at bounding box center [866, 142] width 32 height 17
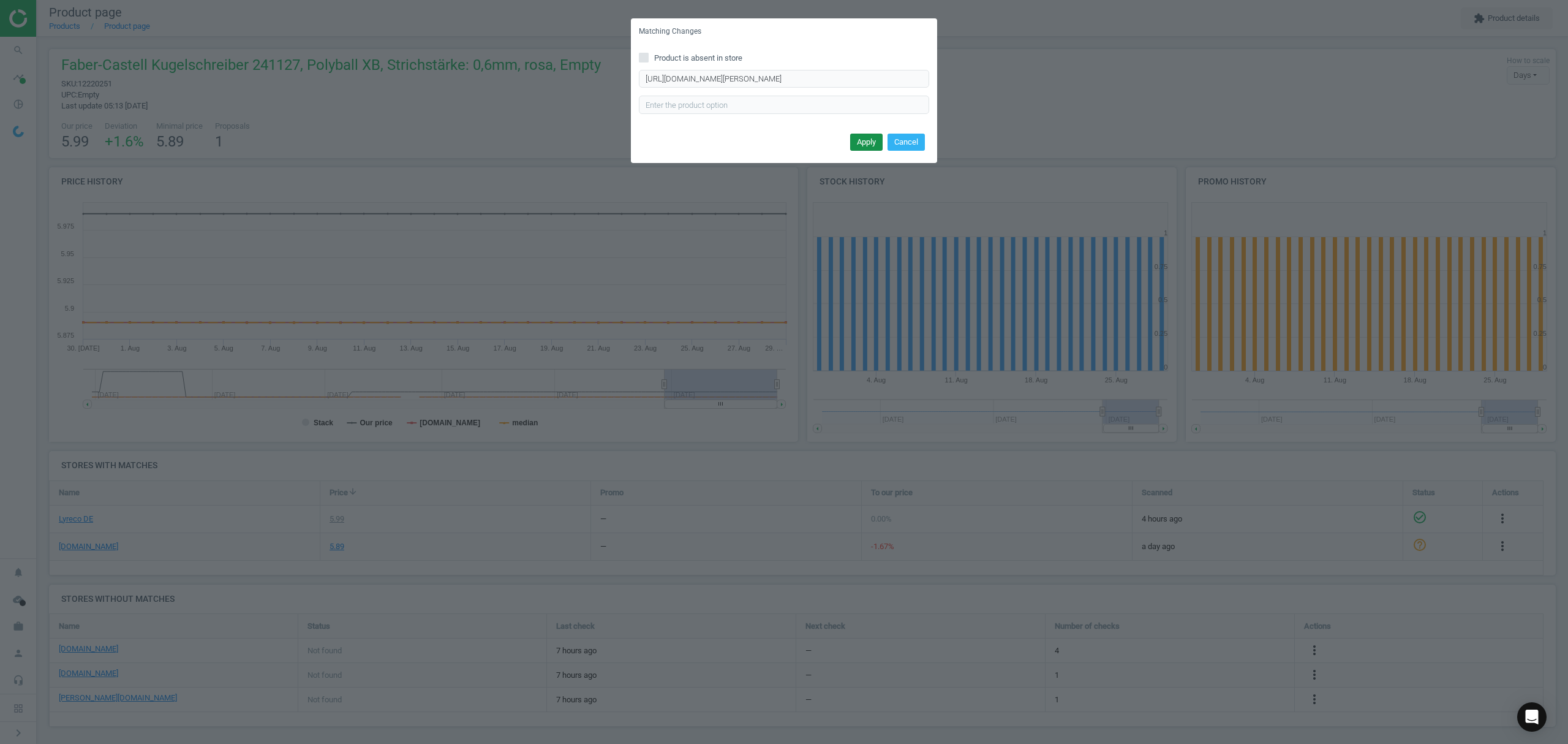
scroll to position [0, 0]
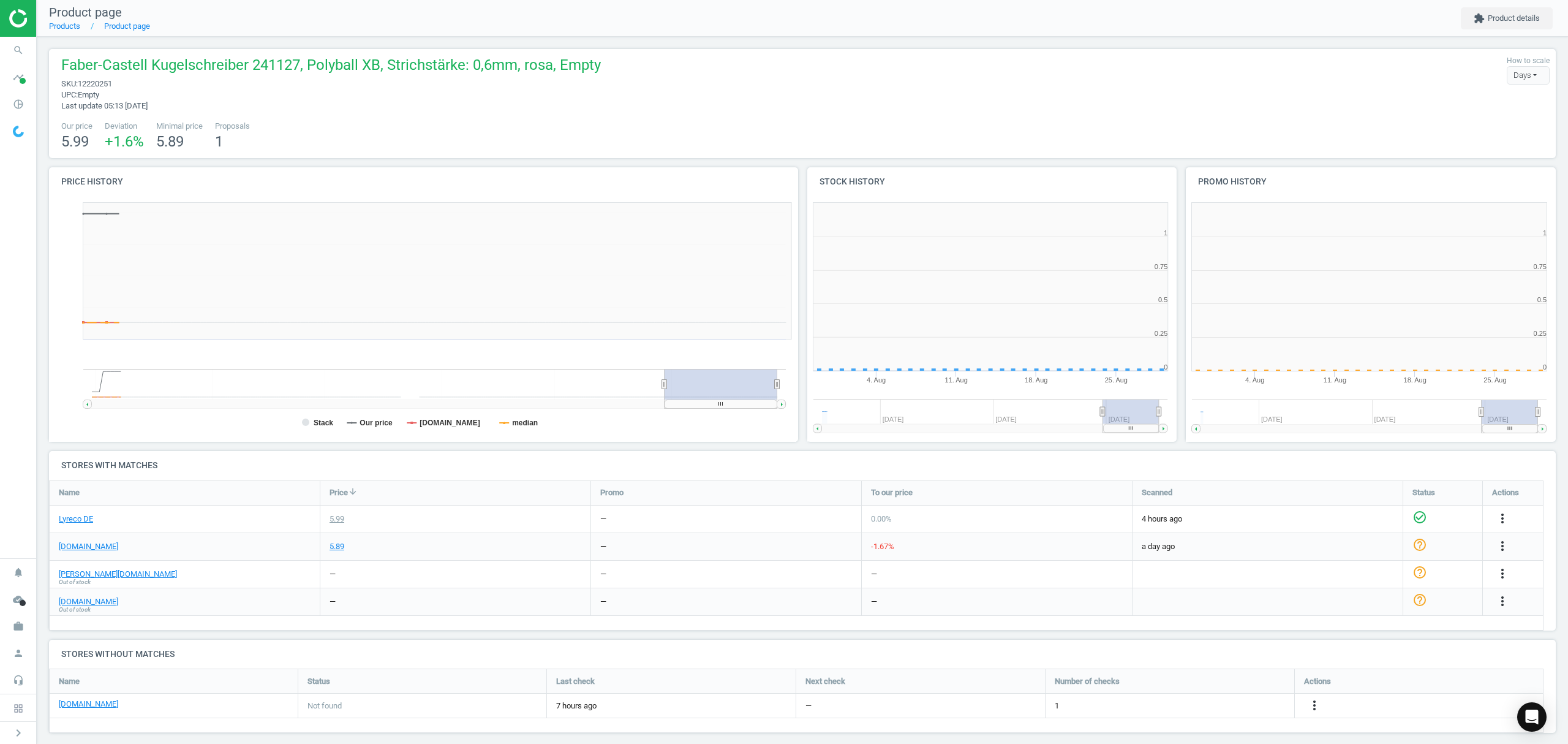
scroll to position [270, 392]
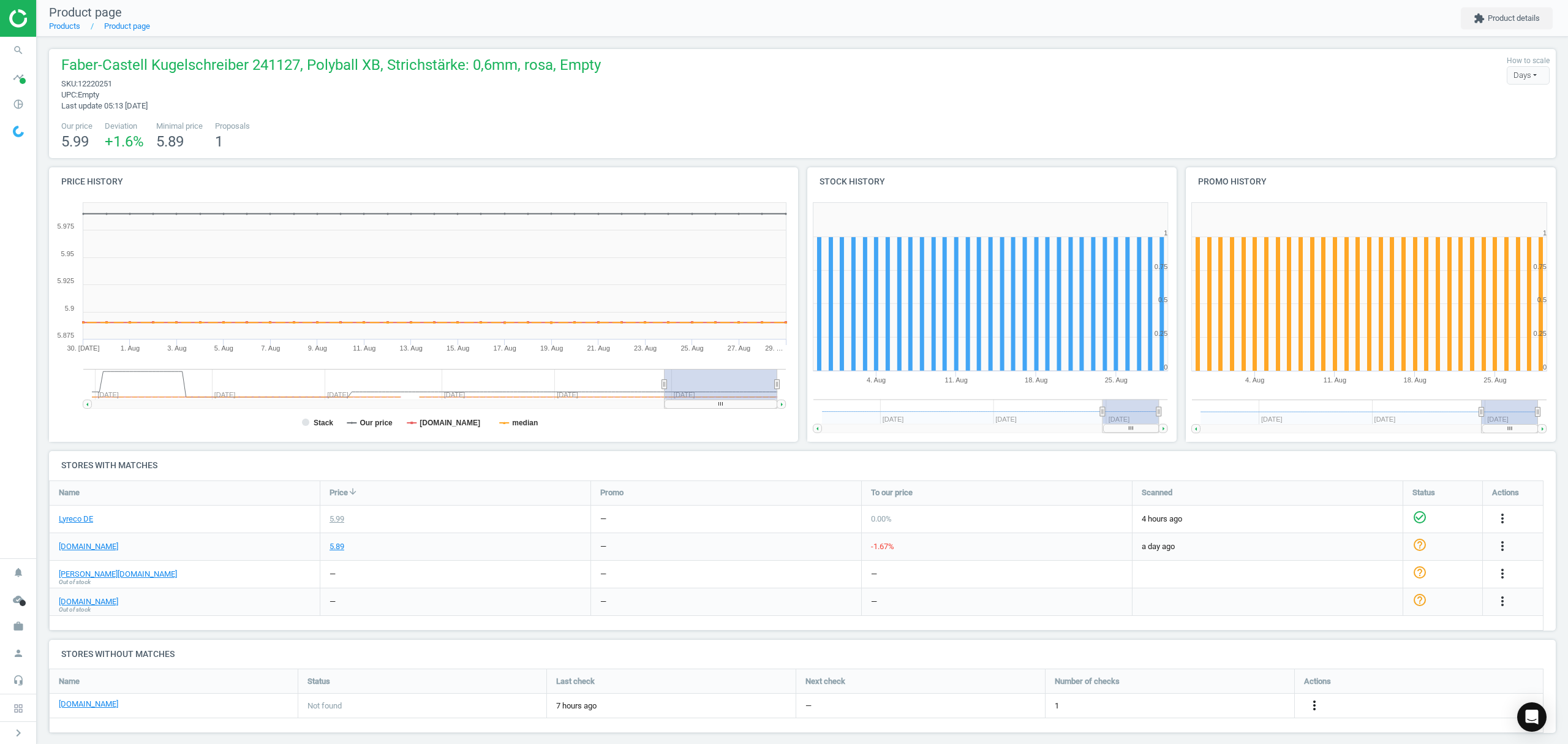
click at [1314, 704] on icon "more_vert" at bounding box center [1314, 705] width 15 height 15
click at [1213, 707] on link "Edit URL/product option" at bounding box center [1219, 706] width 168 height 19
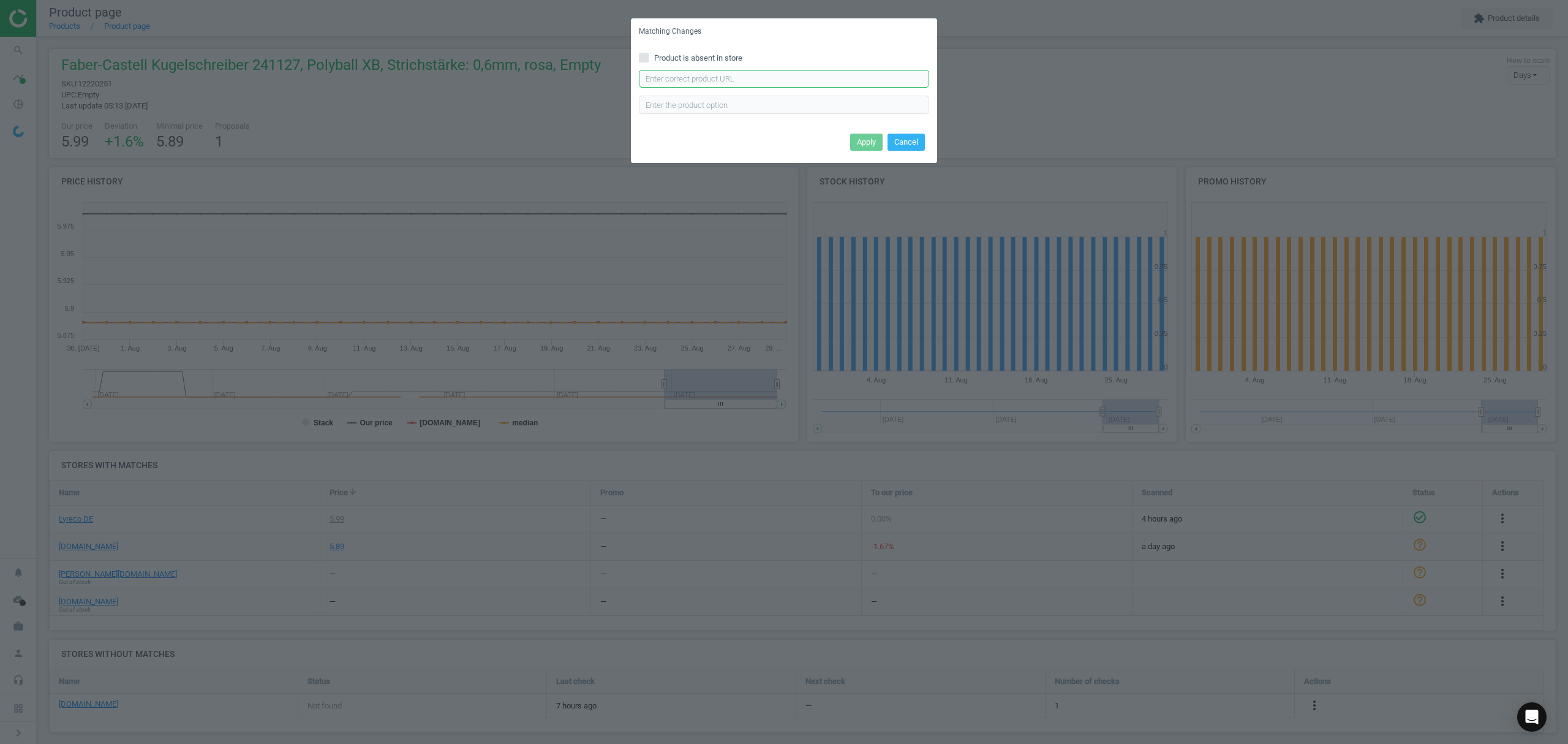
click at [728, 81] on input "text" at bounding box center [784, 79] width 290 height 18
paste input "https://www.office-discount.de/faber-castell-poly-ball-urban-kugelschreiber-100…"
type input "https://www.office-discount.de/faber-castell-poly-ball-urban-kugelschreiber-100…"
click at [864, 143] on button "Apply" at bounding box center [866, 142] width 32 height 17
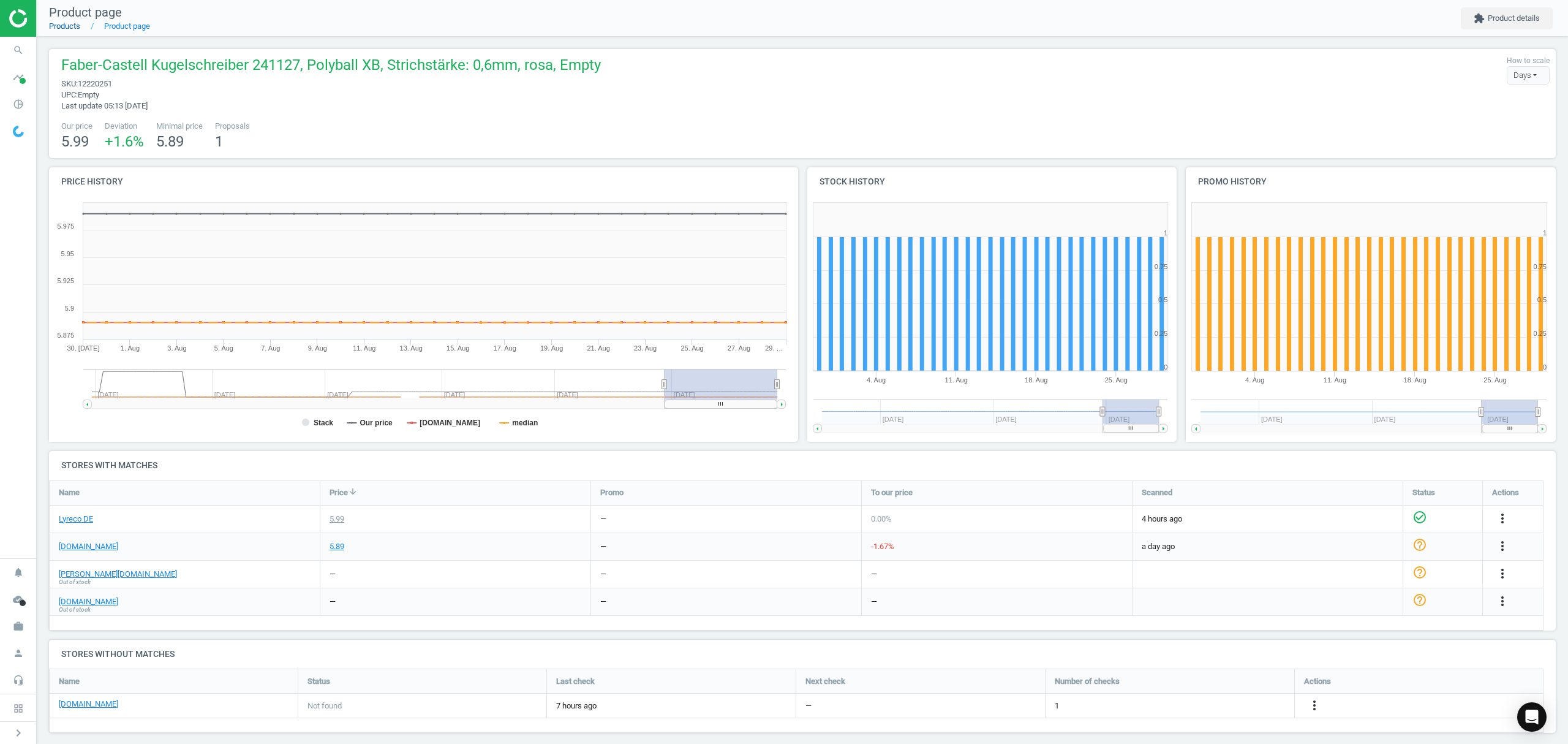
click at [65, 30] on link "Products" at bounding box center [64, 26] width 31 height 9
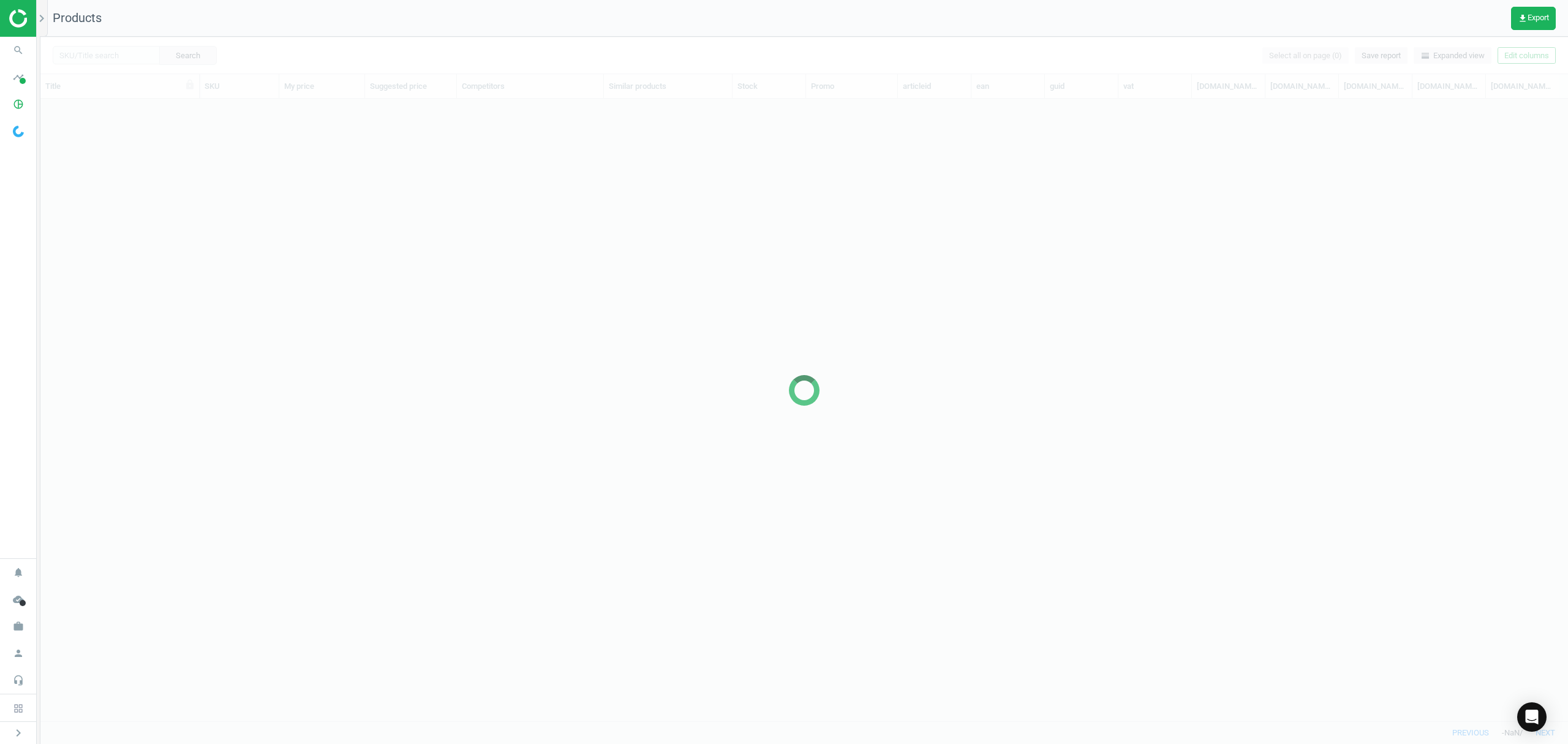
scroll to position [597, 1514]
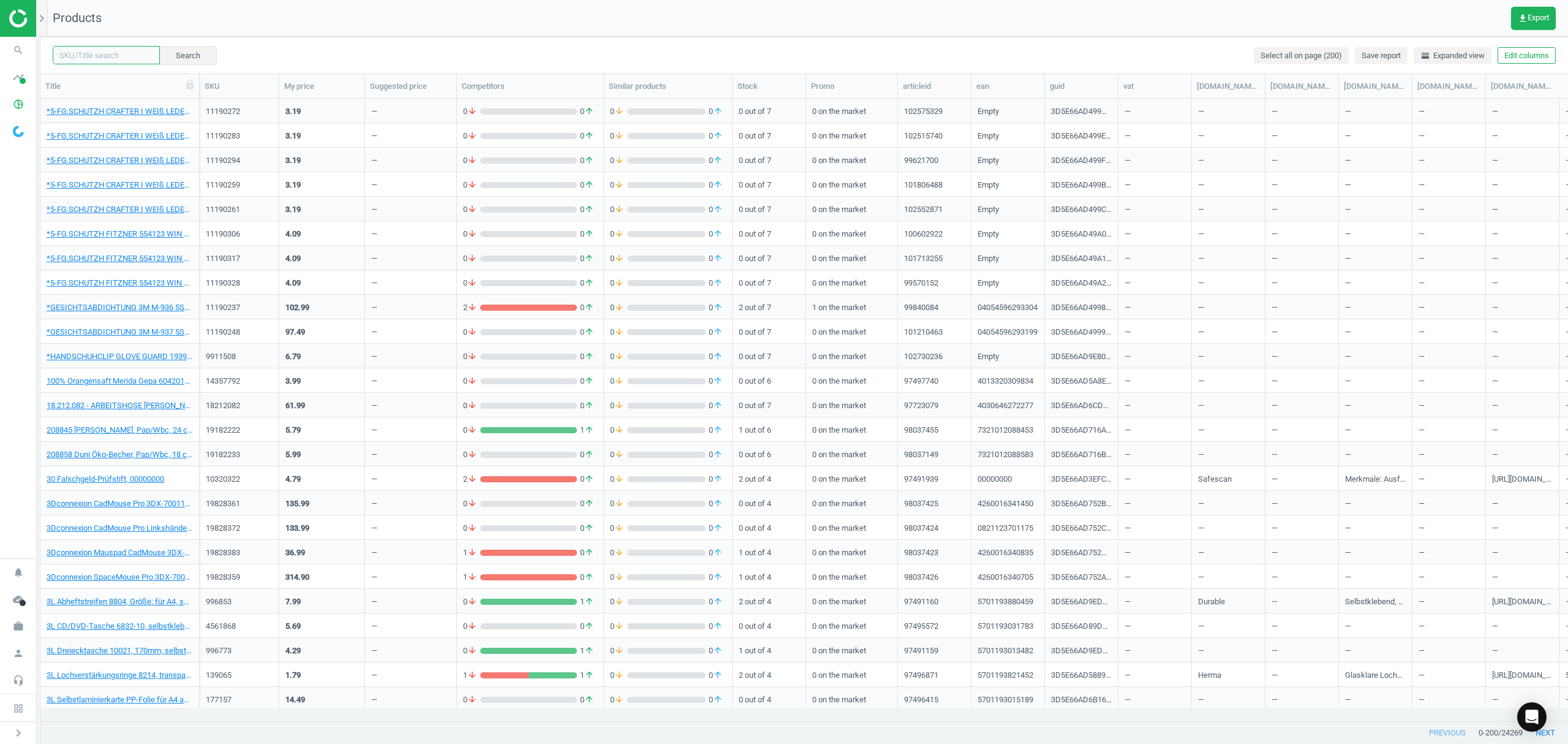
click at [111, 54] on input "text" at bounding box center [106, 55] width 107 height 18
paste input "10239866"
type input "10239866"
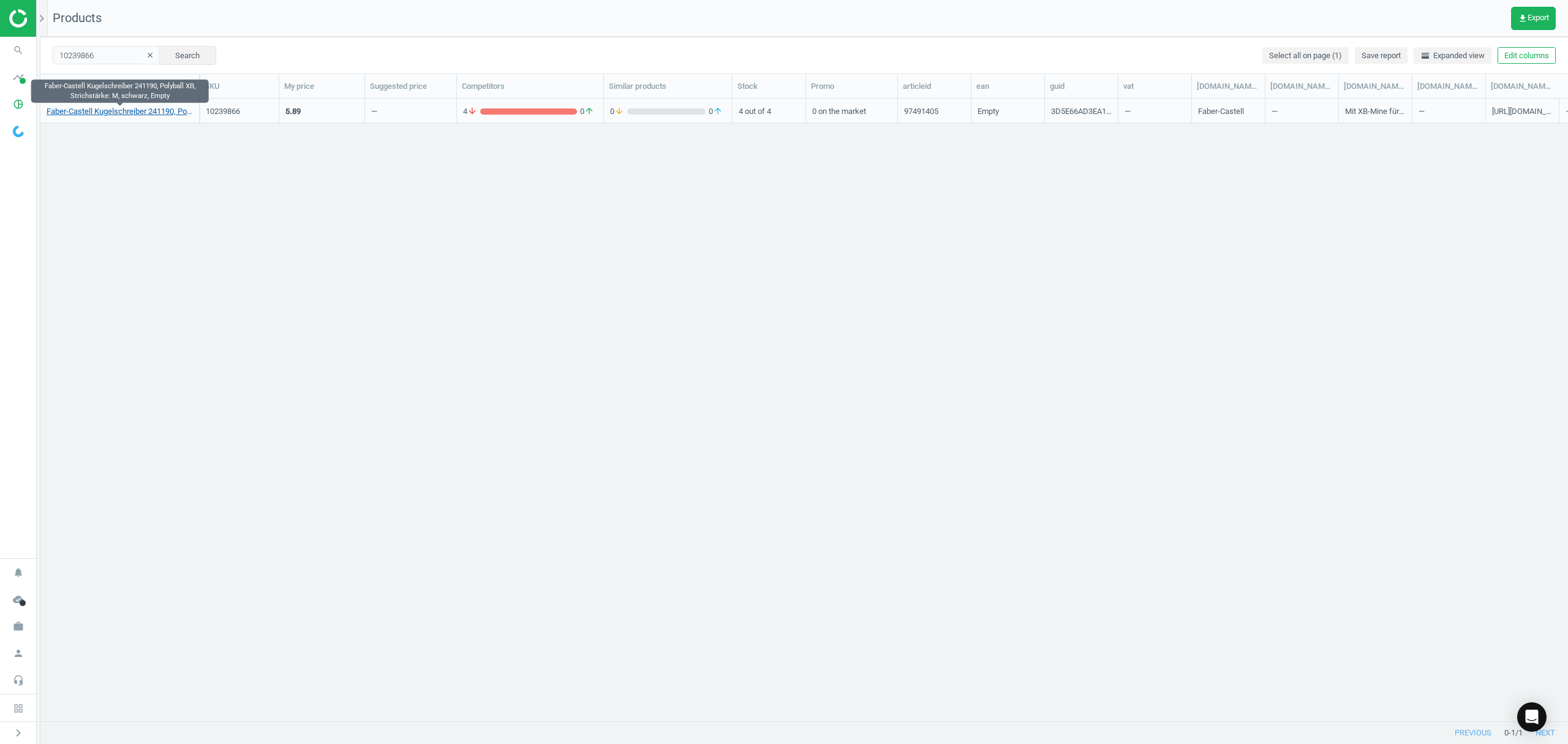
click at [108, 113] on link "Faber-Castell Kugelschreiber 241190, Polyball XB, Strichstärke: M, schwarz, Emp…" at bounding box center [120, 111] width 147 height 11
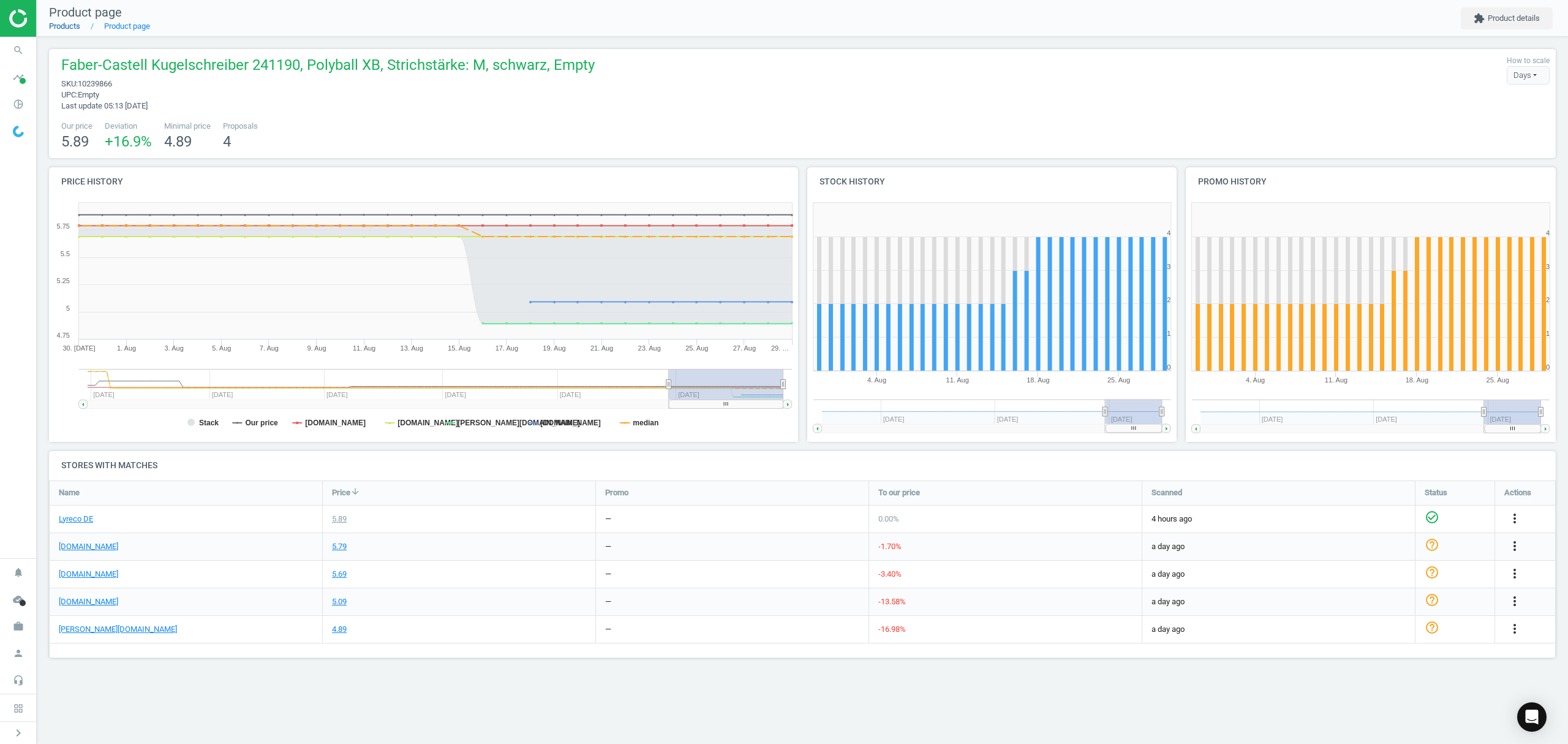
click at [61, 30] on link "Products" at bounding box center [64, 26] width 31 height 9
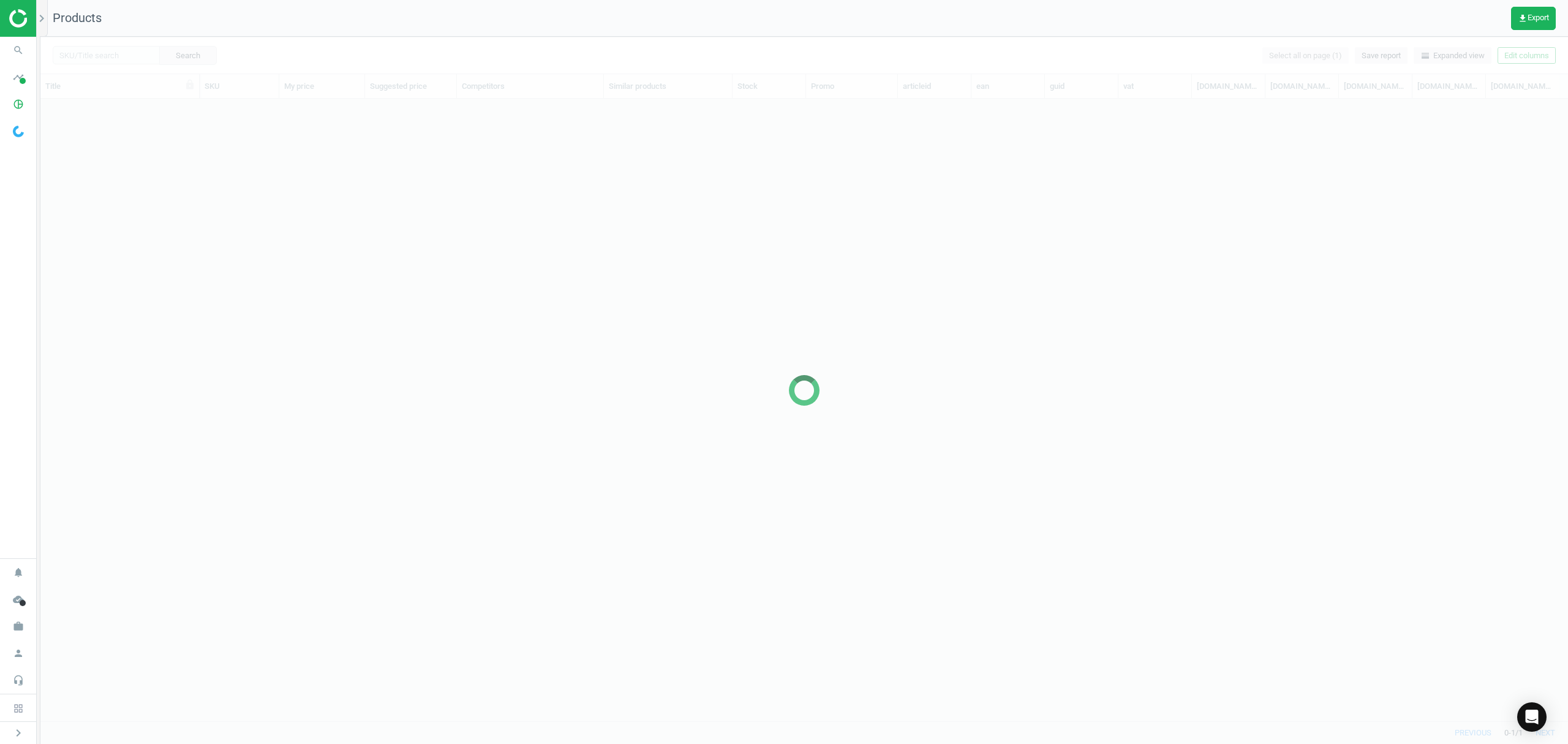
scroll to position [597, 1514]
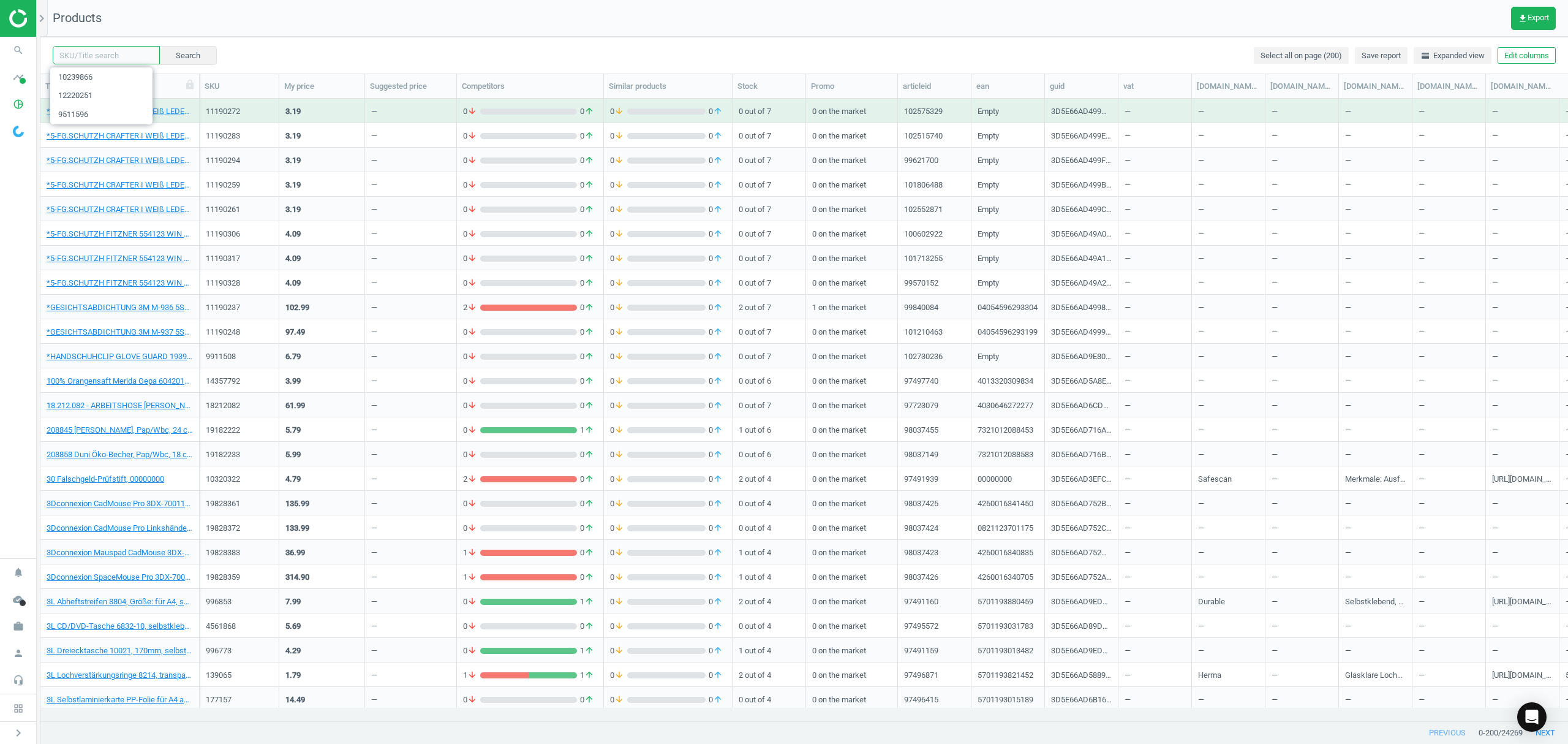
click at [119, 59] on input "text" at bounding box center [106, 55] width 107 height 18
paste input "12220273"
type input "12220273"
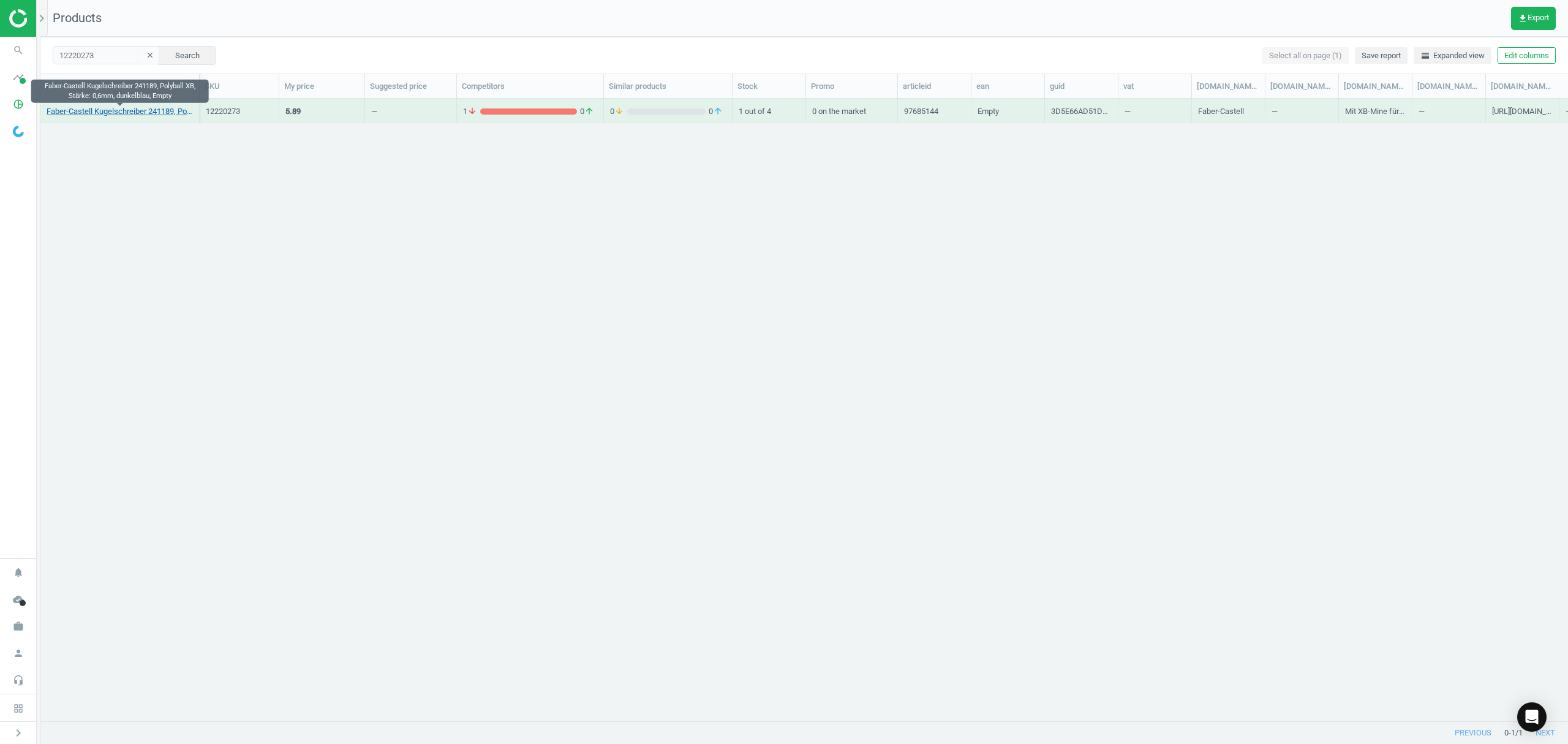
click at [109, 111] on link "Faber-Castell Kugelschreiber 241189, Polyball XB, Stärke: 0,6mm, dunkelblau, Em…" at bounding box center [120, 111] width 147 height 11
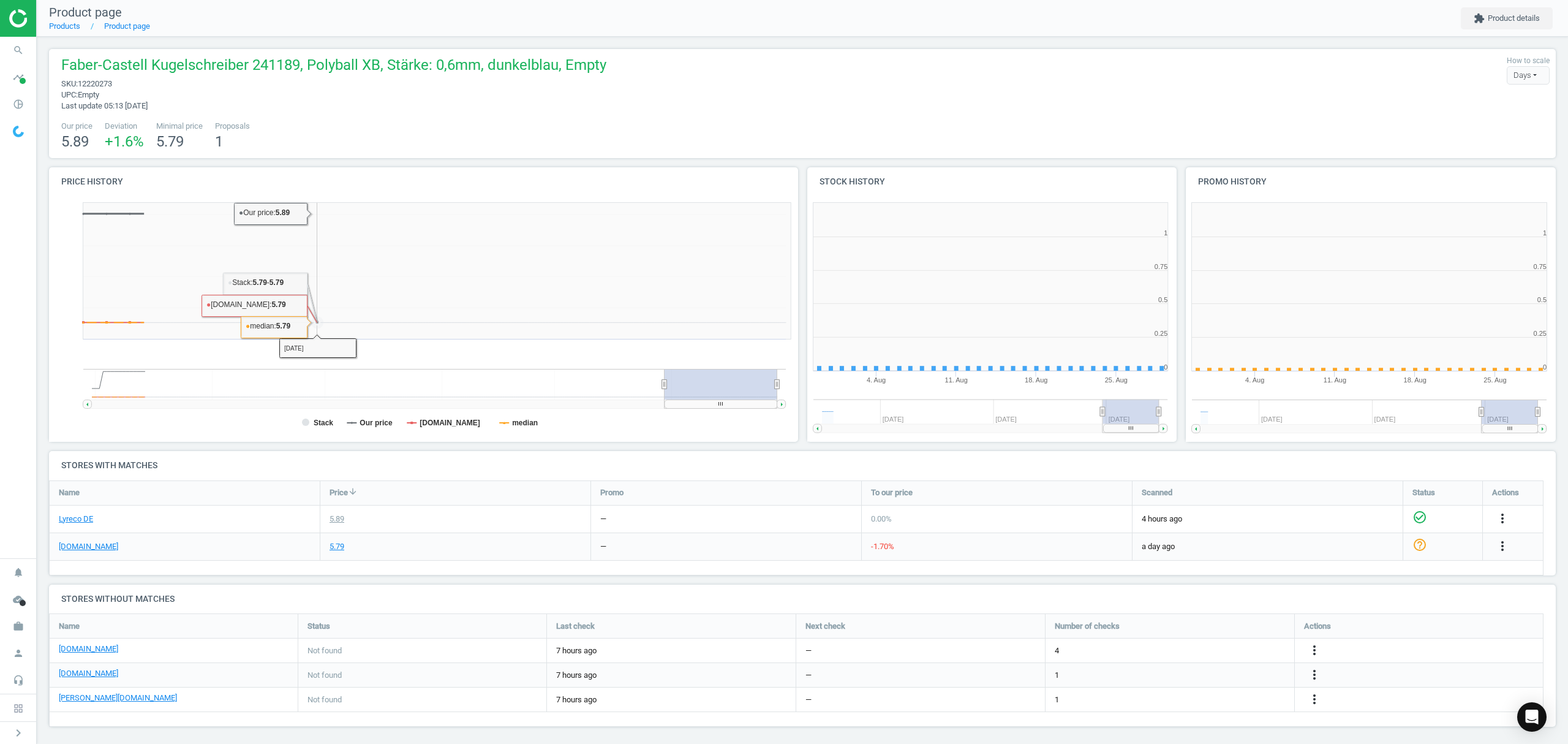
scroll to position [270, 392]
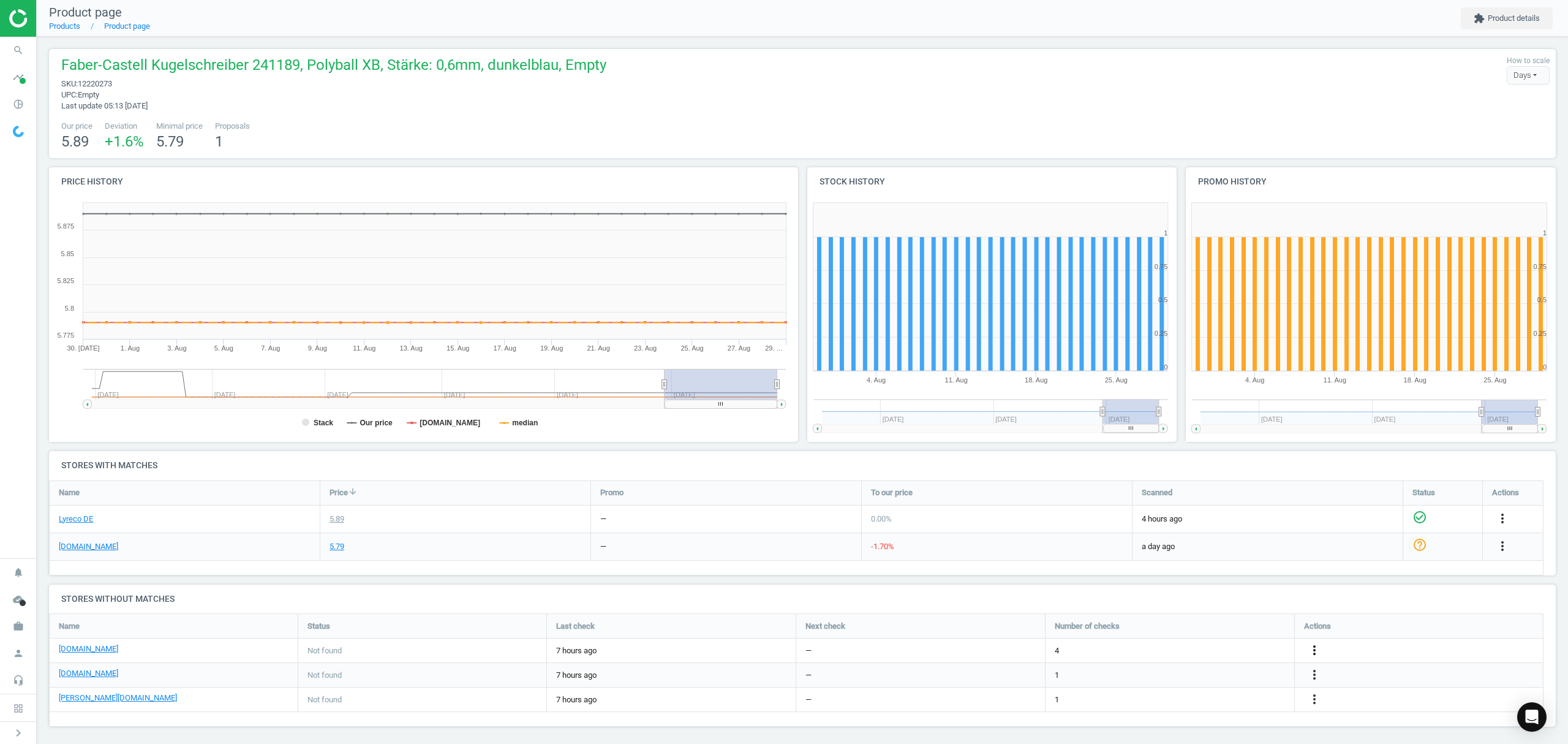
click at [1313, 650] on icon "more_vert" at bounding box center [1314, 650] width 15 height 15
click at [1161, 648] on link "Edit URL/product option" at bounding box center [1219, 651] width 168 height 19
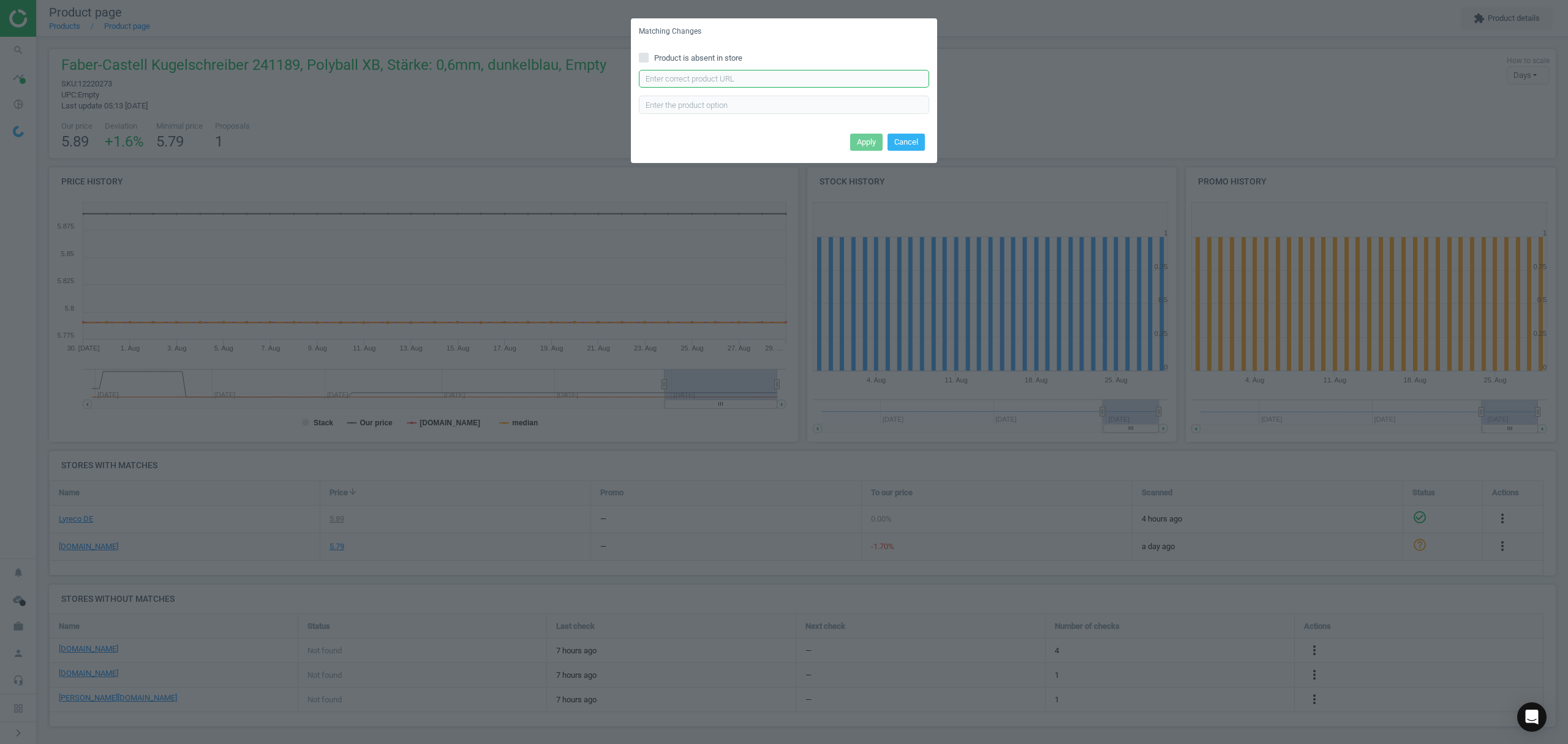
click at [708, 81] on input "text" at bounding box center [784, 79] width 290 height 18
paste input "https://www.viking.de/de/faber-castell-kugelschreiber-poly-ball-xb-marineblau-p…"
type input "https://www.viking.de/de/faber-castell-kugelschreiber-poly-ball-xb-marineblau-p…"
click at [853, 143] on button "Apply" at bounding box center [866, 142] width 32 height 17
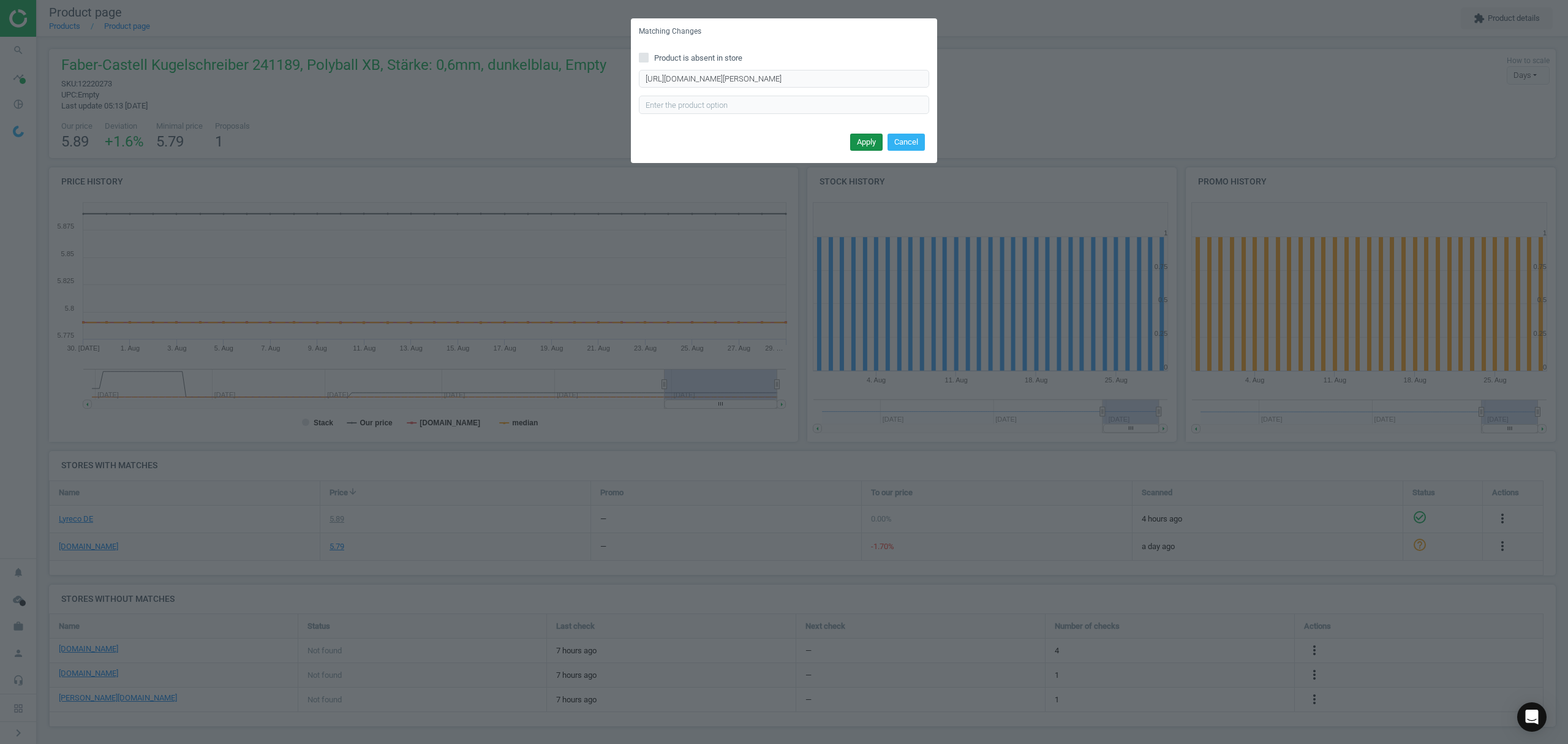
scroll to position [0, 0]
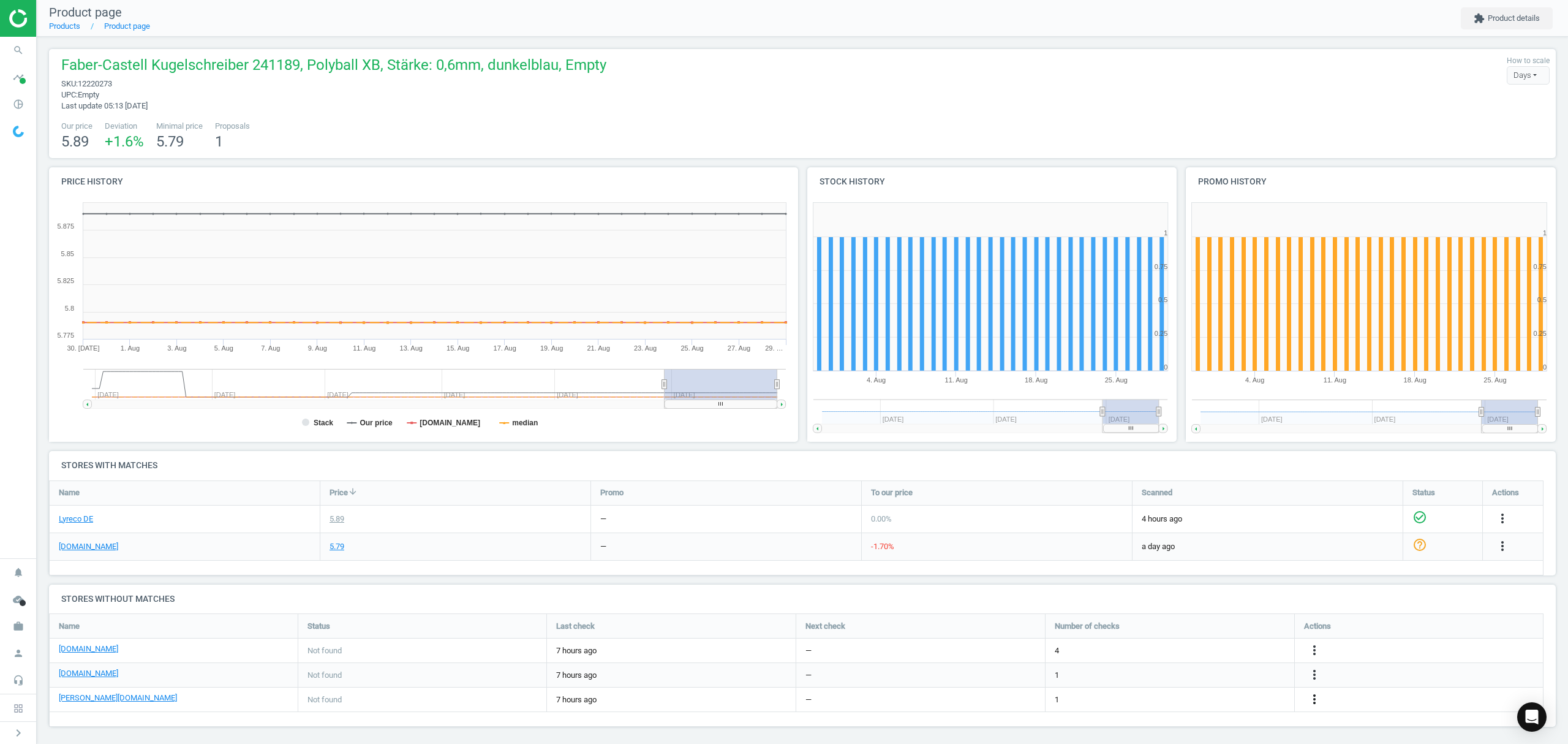
click at [1314, 697] on icon "more_vert" at bounding box center [1314, 700] width 15 height 15
click at [1228, 694] on link "Edit URL/product option" at bounding box center [1219, 700] width 168 height 19
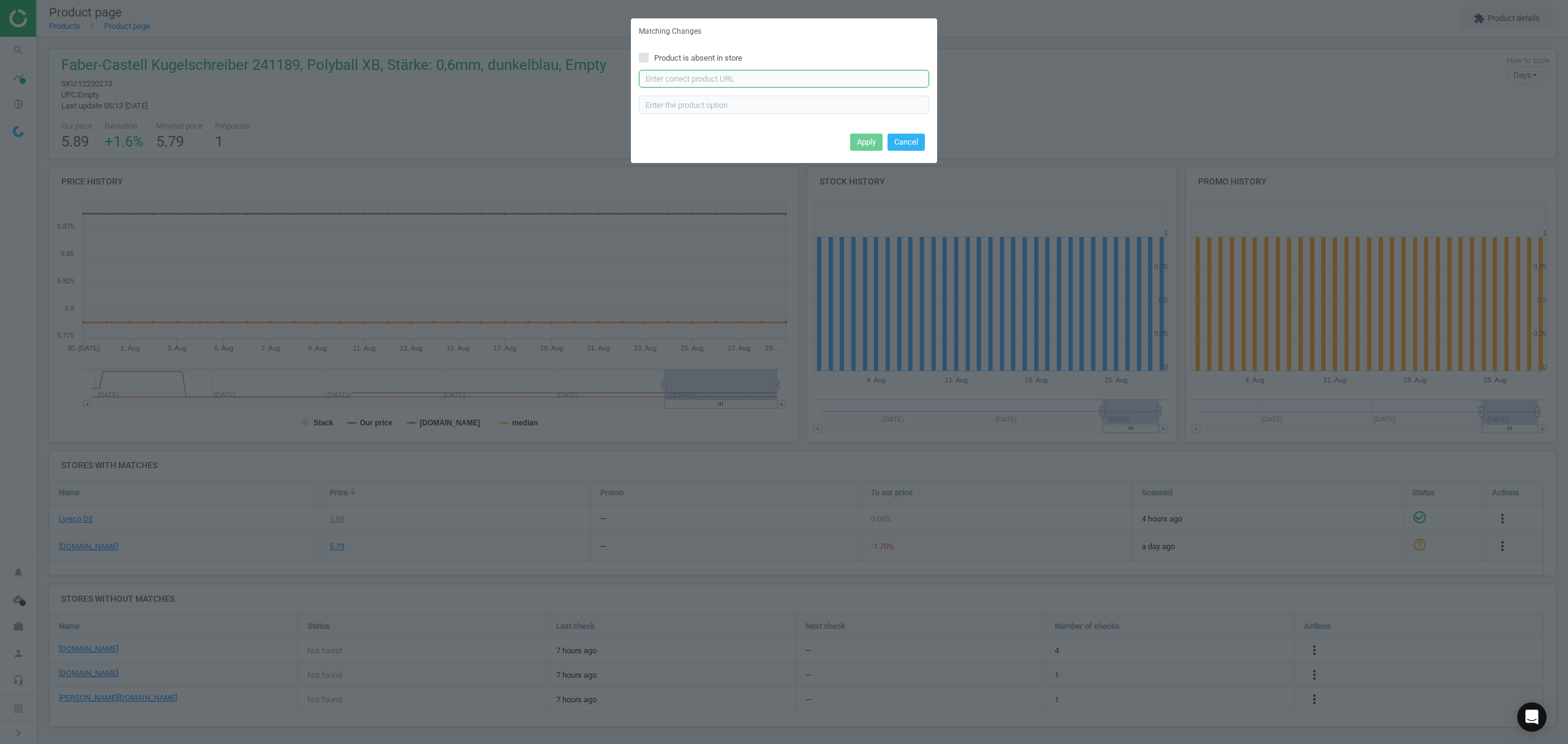
click at [706, 80] on input "text" at bounding box center [784, 79] width 290 height 18
paste input "https://www.otto-office.com/de/Faber-Castell-Poly-Ball-Urban-XB-Kugelschreiber-…"
type input "https://www.otto-office.com/de/Faber-Castell-Poly-Ball-Urban-XB-Kugelschreiber-…"
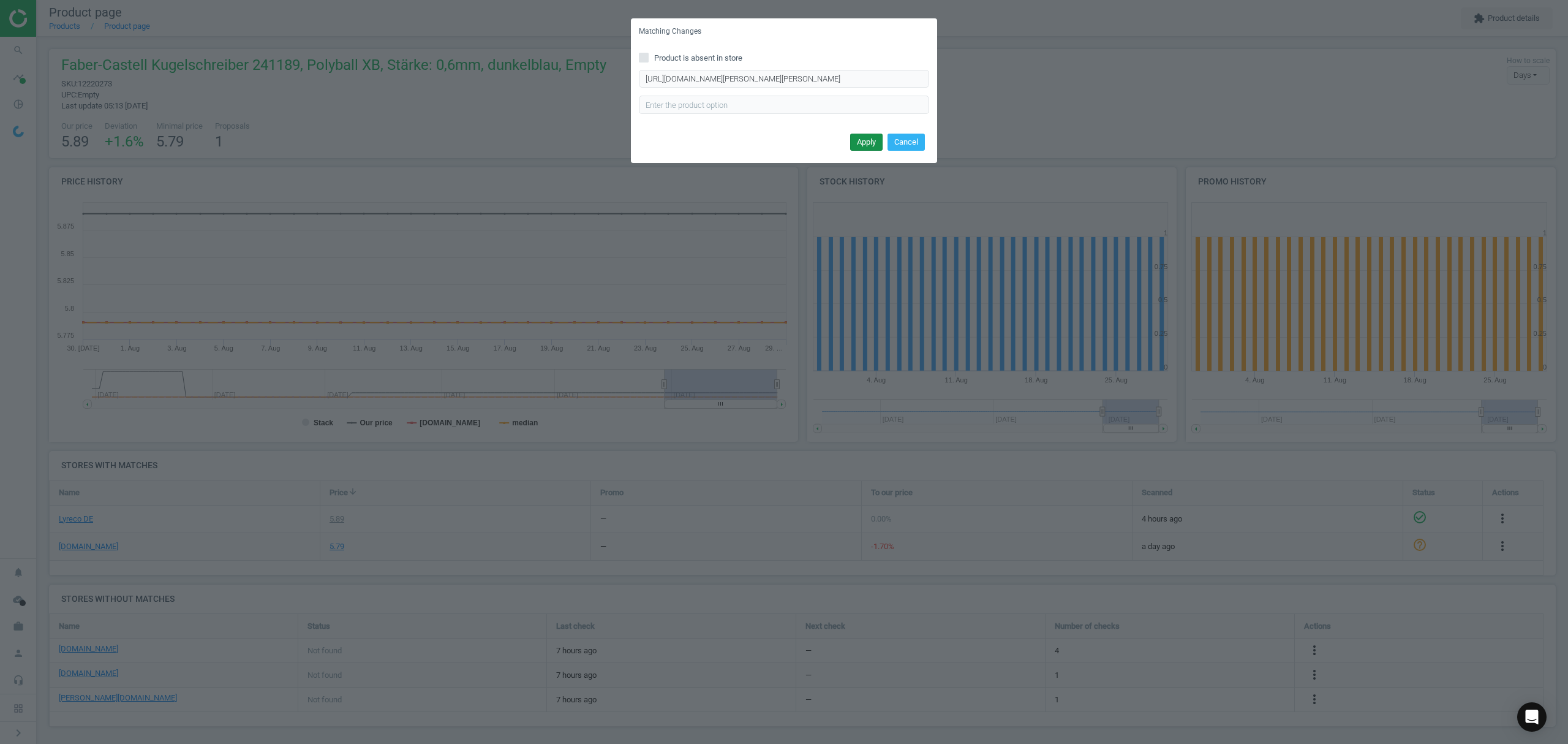
click at [867, 141] on button "Apply" at bounding box center [866, 142] width 32 height 17
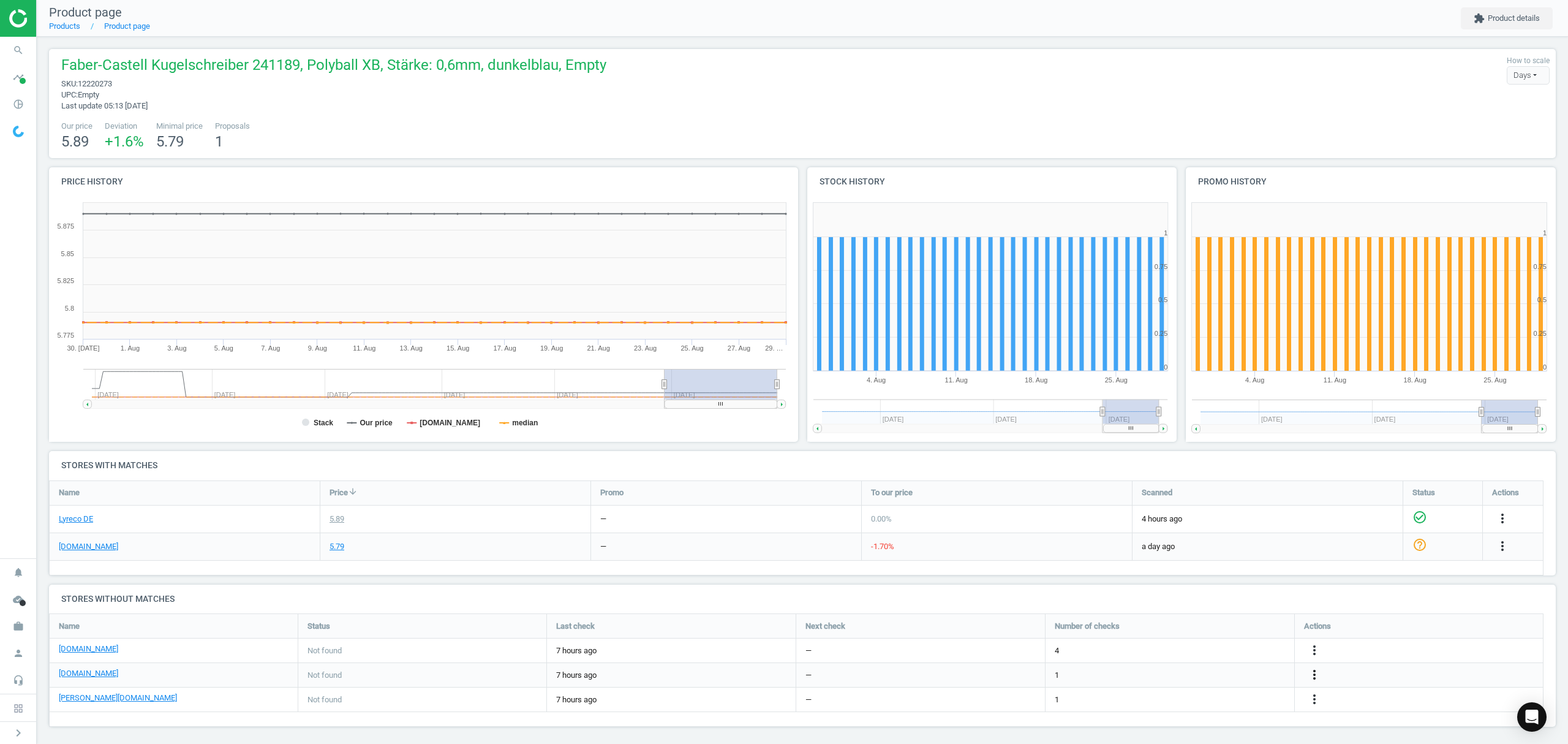
click at [1314, 676] on icon "more_vert" at bounding box center [1314, 675] width 15 height 15
click at [1194, 677] on link "Edit URL/product option" at bounding box center [1219, 675] width 168 height 19
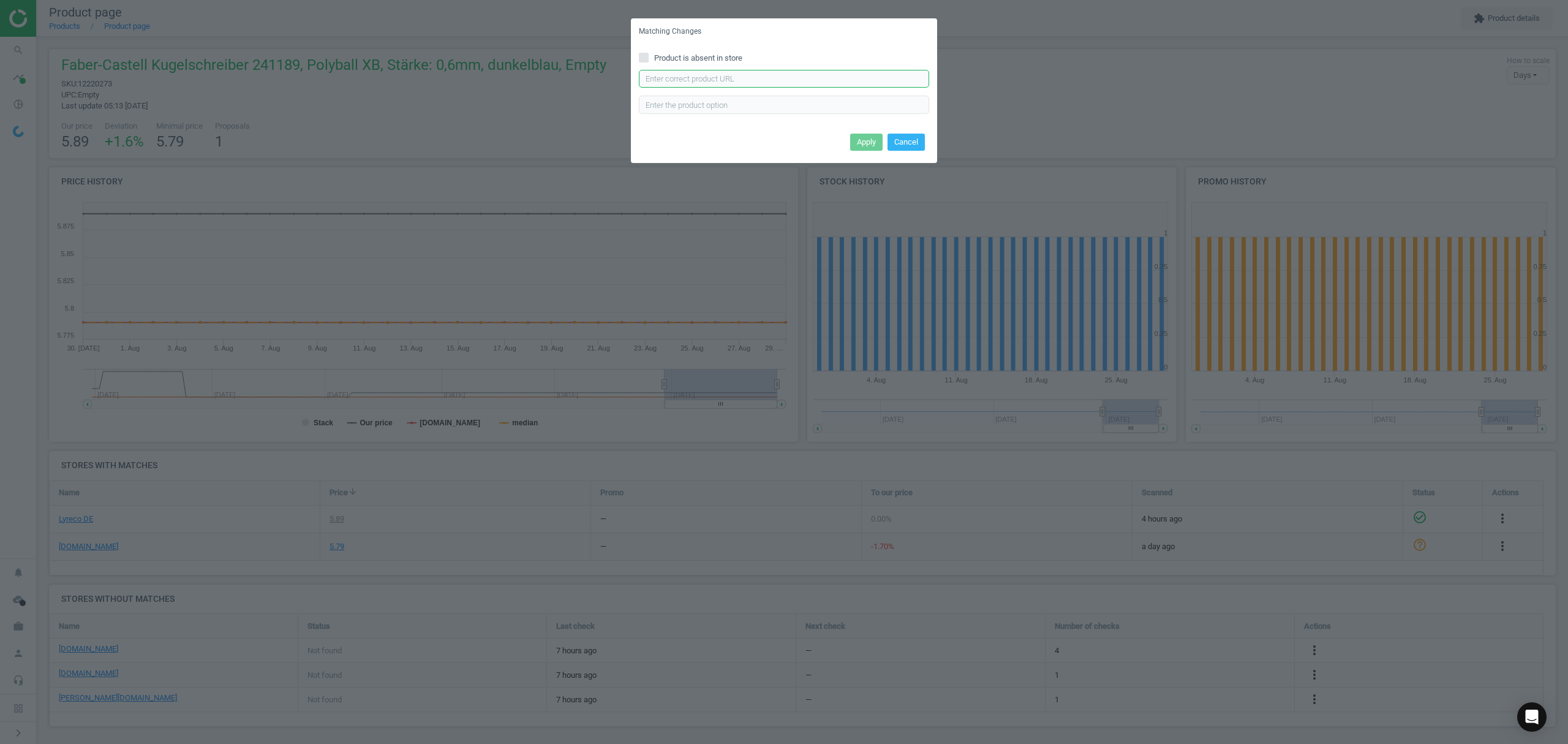
click at [770, 82] on input "text" at bounding box center [784, 79] width 290 height 18
paste input "https://www.office-discount.de/faber-castell-poly-ball-urban-kugelschreiber-134…"
type input "https://www.office-discount.de/faber-castell-poly-ball-urban-kugelschreiber-134…"
click at [857, 133] on button "Apply" at bounding box center [866, 142] width 32 height 17
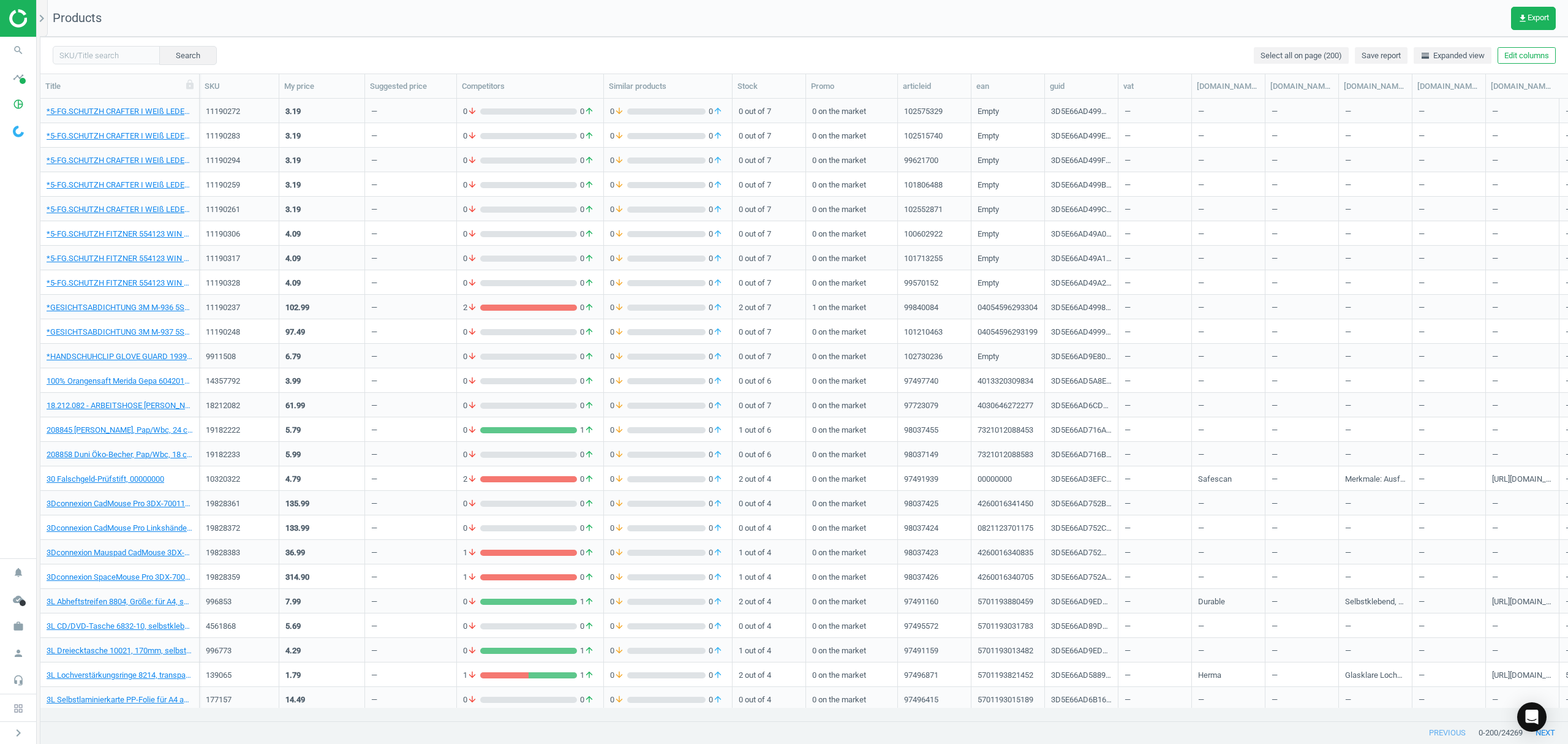
scroll to position [597, 1514]
click at [123, 54] on input "text" at bounding box center [106, 55] width 107 height 18
paste input "10239866"
type input "10239866"
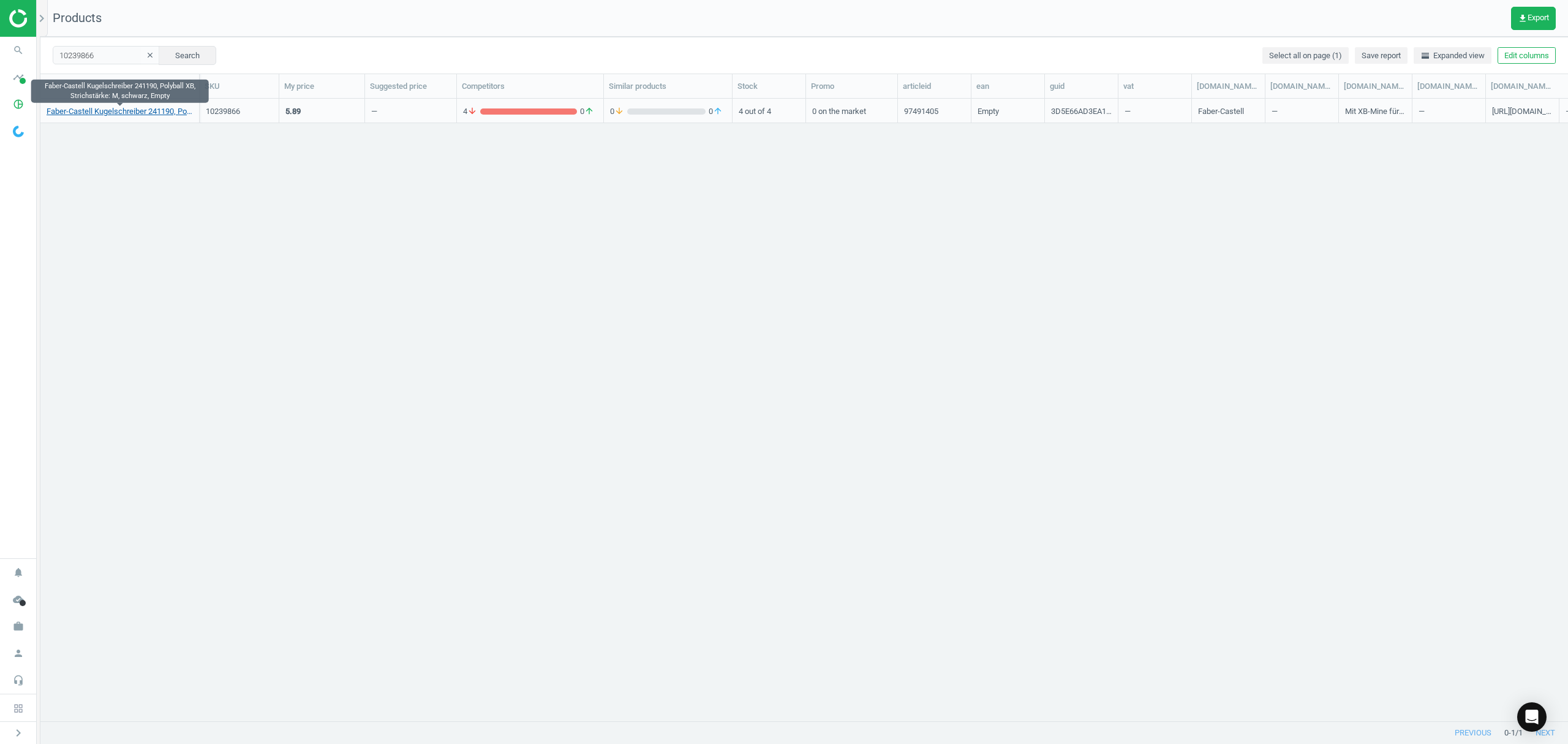
click at [96, 114] on link "Faber-Castell Kugelschreiber 241190, Polyball XB, Strichstärke: M, schwarz, Emp…" at bounding box center [120, 111] width 147 height 11
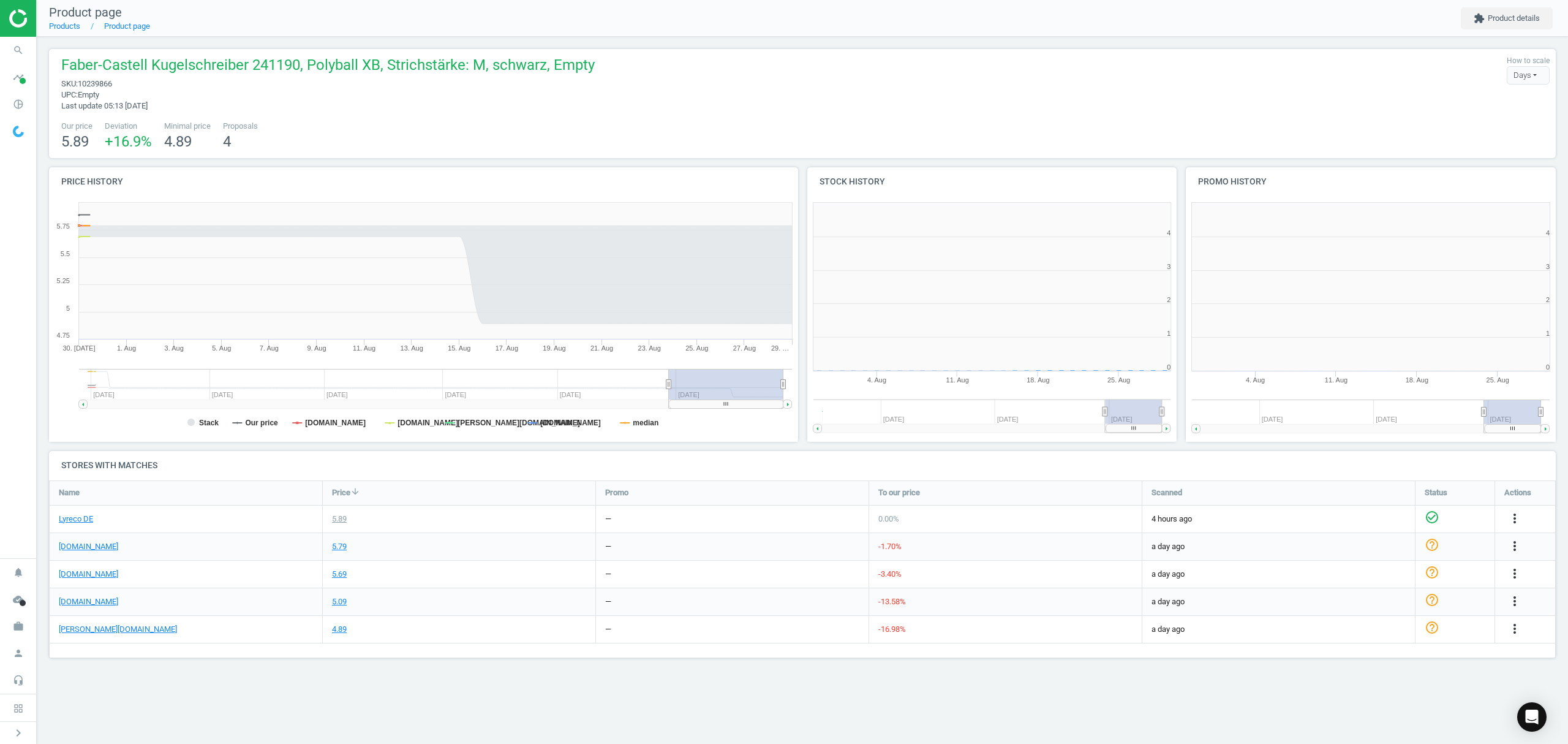
scroll to position [270, 394]
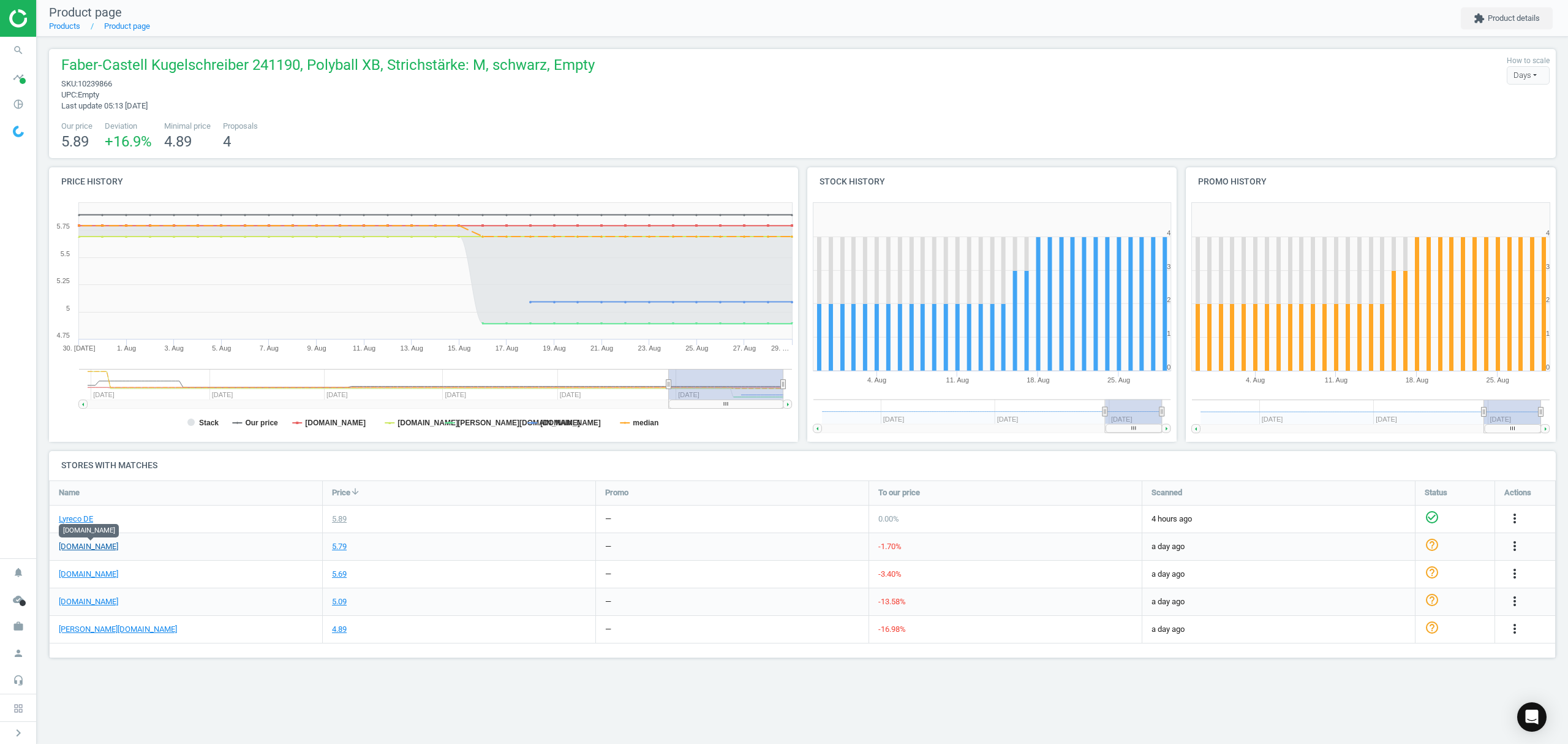
click at [91, 545] on link "[DOMAIN_NAME]" at bounding box center [88, 546] width 59 height 11
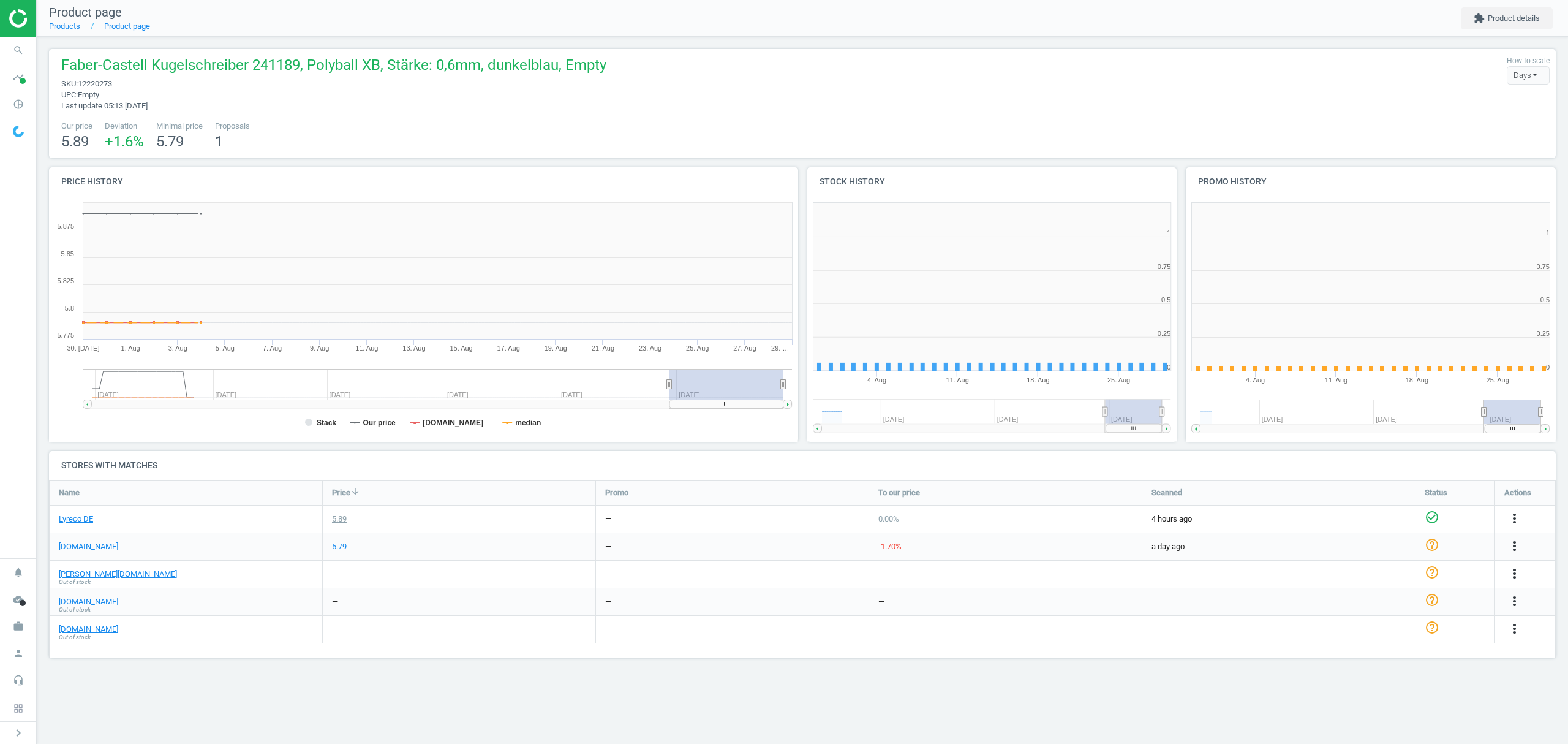
scroll to position [270, 394]
